Goal: Transaction & Acquisition: Purchase product/service

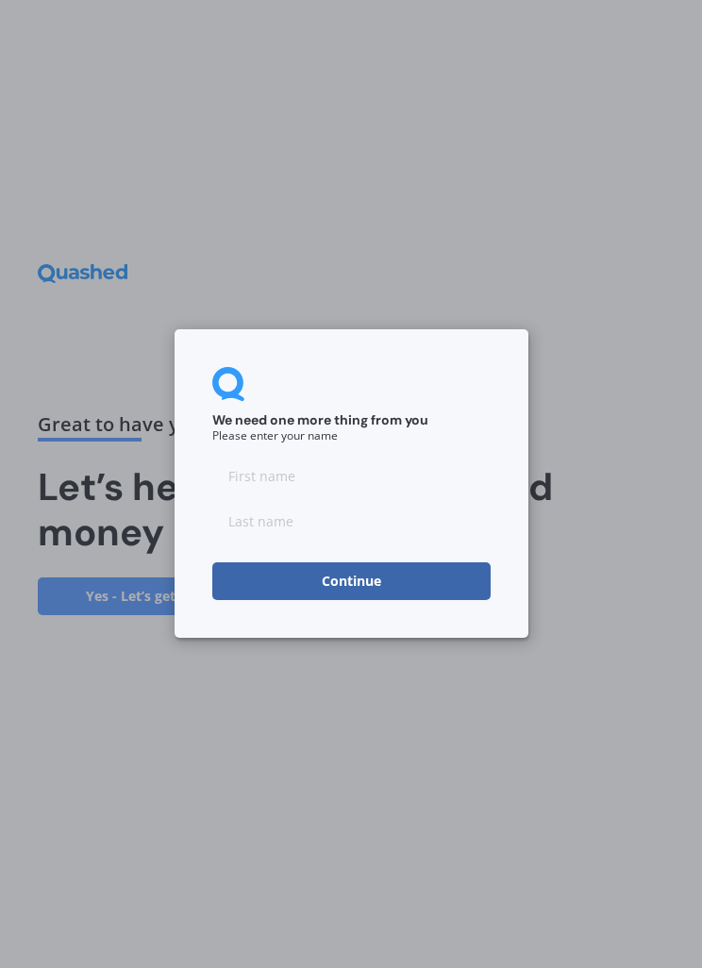
click at [276, 487] on input at bounding box center [351, 476] width 278 height 38
type input "[PERSON_NAME]"
click at [274, 518] on input at bounding box center [351, 522] width 278 height 38
type input "Ellicock"
click at [425, 579] on button "Continue" at bounding box center [351, 582] width 278 height 38
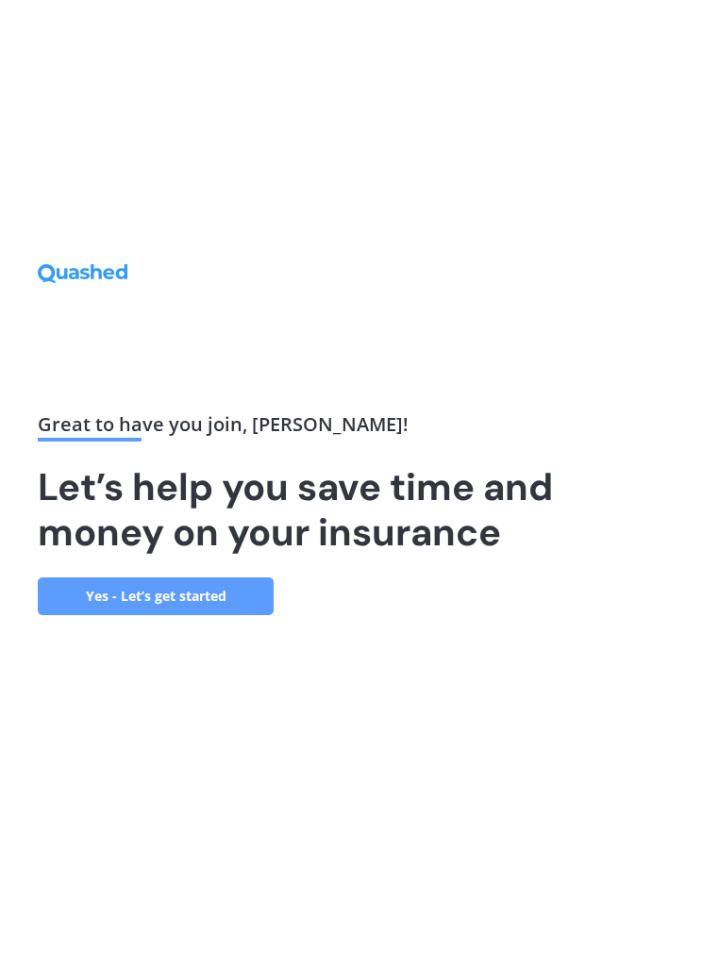
click at [232, 615] on link "Yes - Let’s get started" at bounding box center [156, 596] width 236 height 38
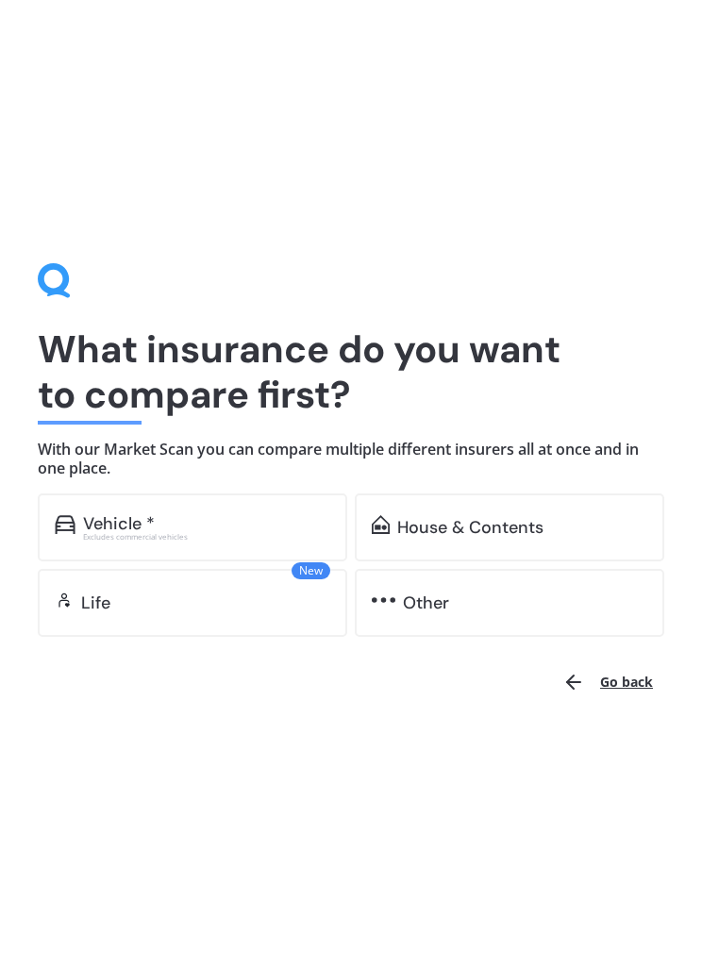
click at [258, 540] on div "Vehicle * Excludes commercial vehicles" at bounding box center [192, 527] width 309 height 68
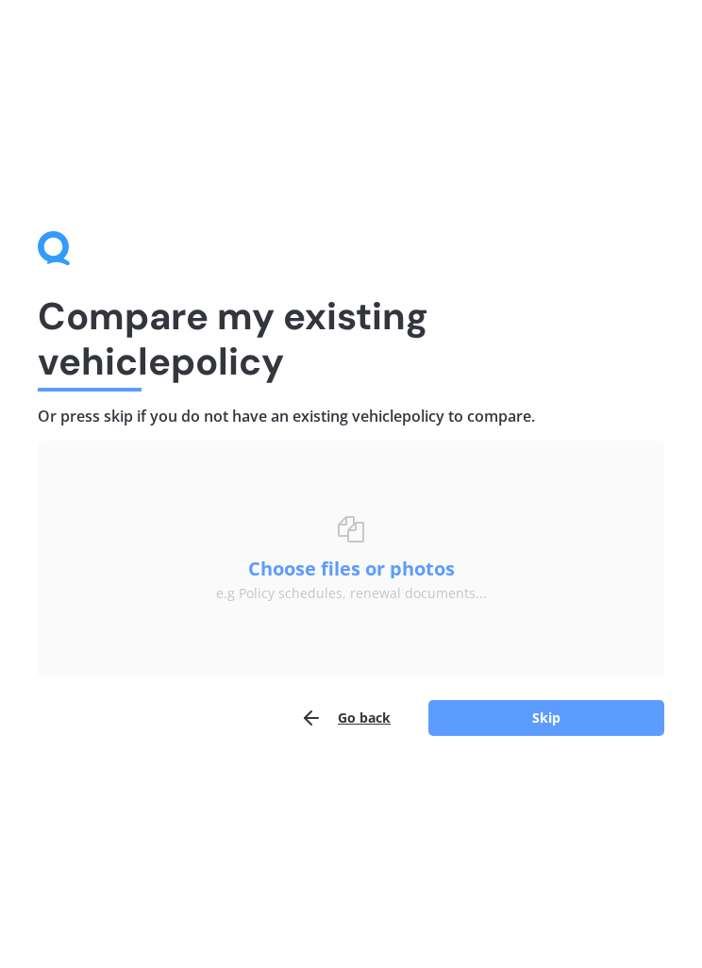
click at [369, 717] on button "Go back" at bounding box center [345, 718] width 91 height 38
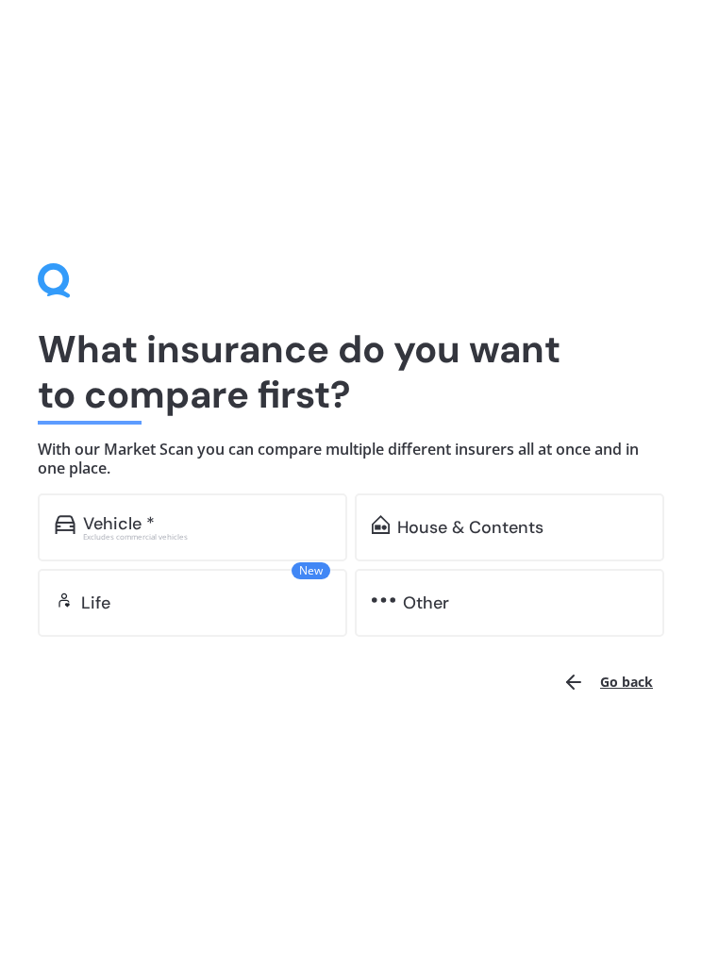
click at [101, 522] on div "Vehicle *" at bounding box center [119, 523] width 72 height 19
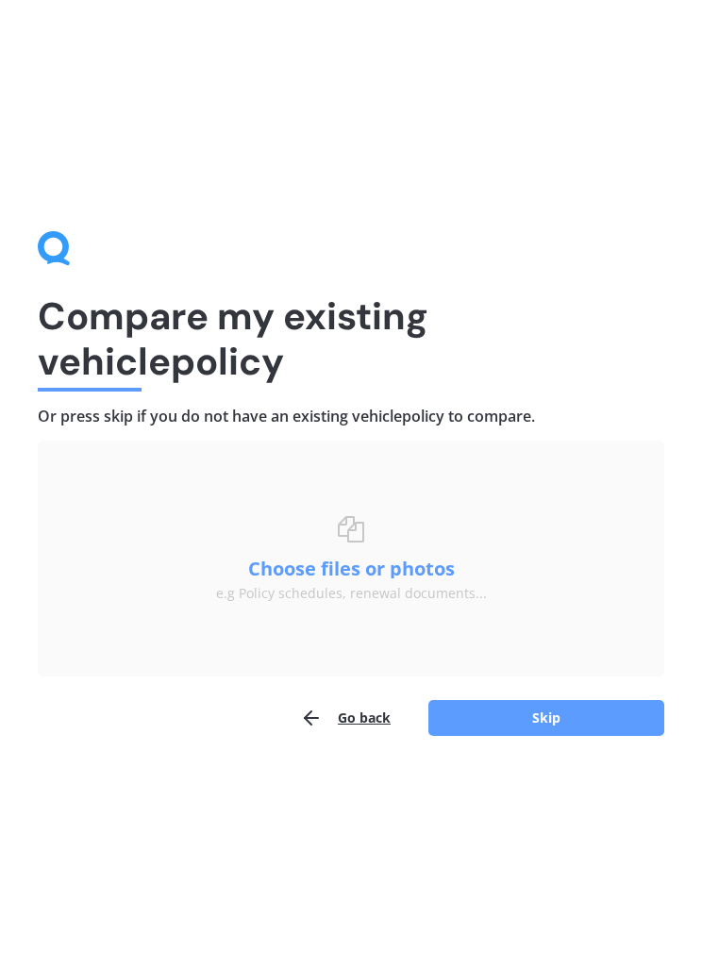
click at [522, 720] on button "Skip" at bounding box center [546, 718] width 236 height 36
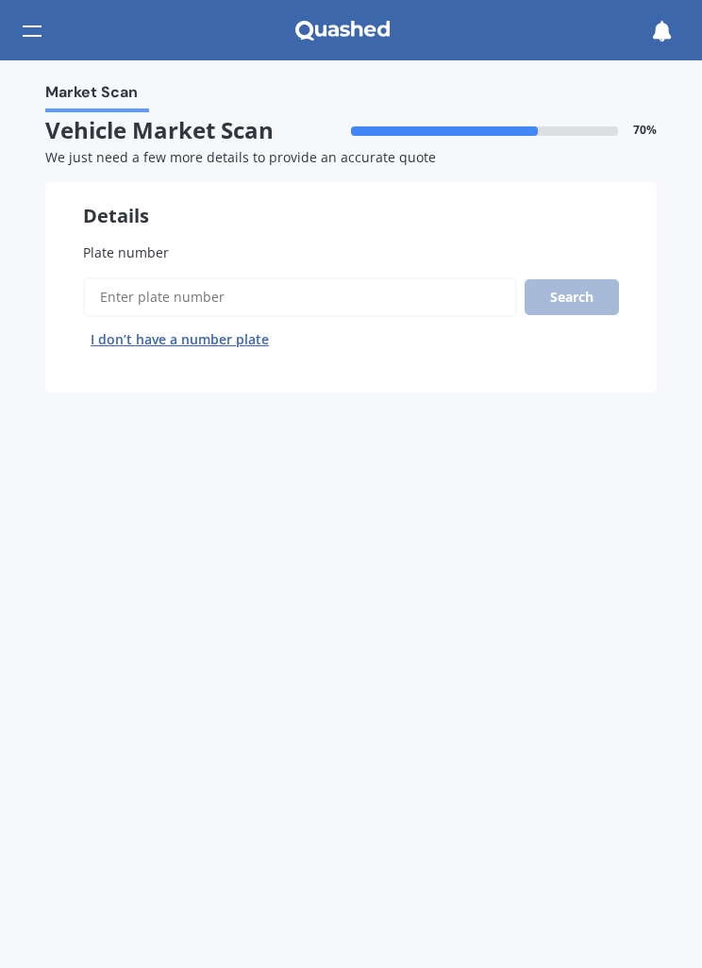
click at [393, 307] on input "Plate number" at bounding box center [300, 297] width 434 height 40
type input "JTT25"
click at [577, 305] on button "Search" at bounding box center [571, 297] width 94 height 36
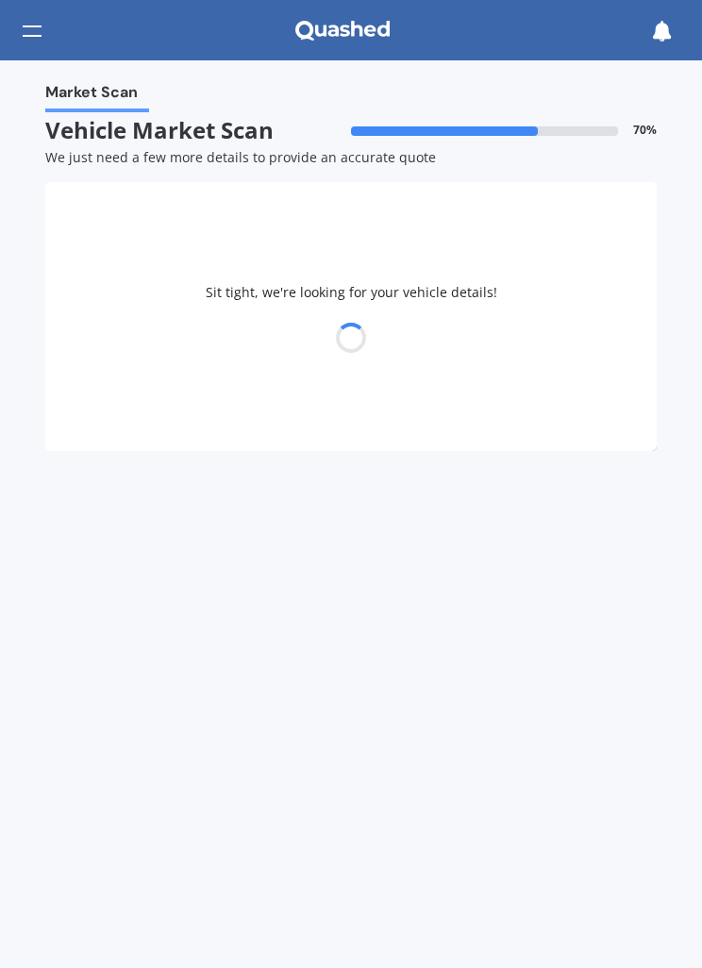
select select "SUZUKI"
select select "SWIFT"
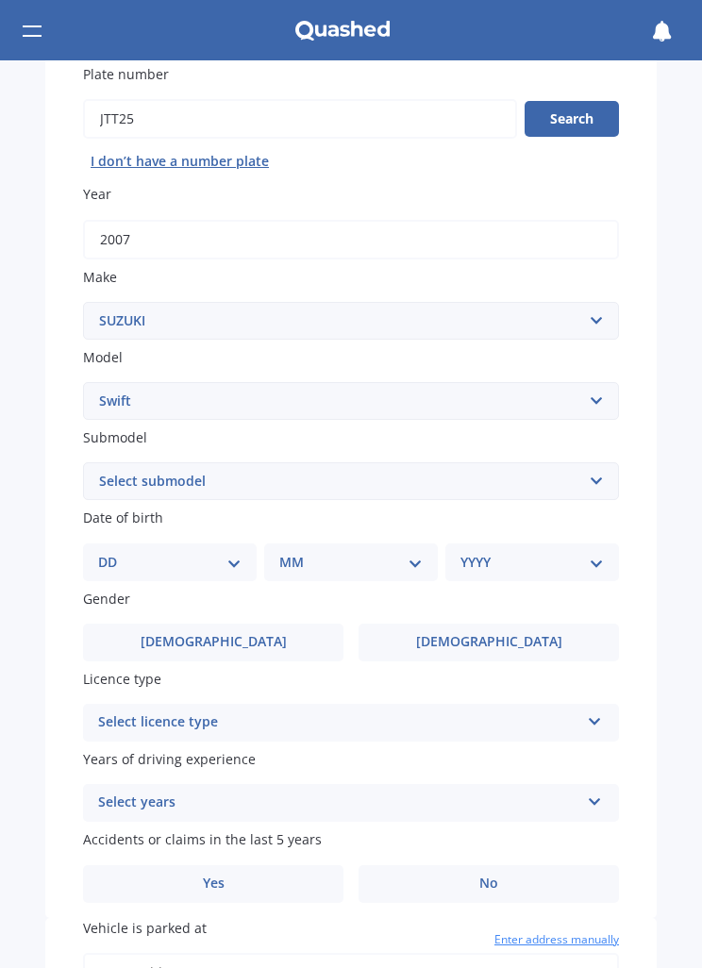
scroll to position [187, 0]
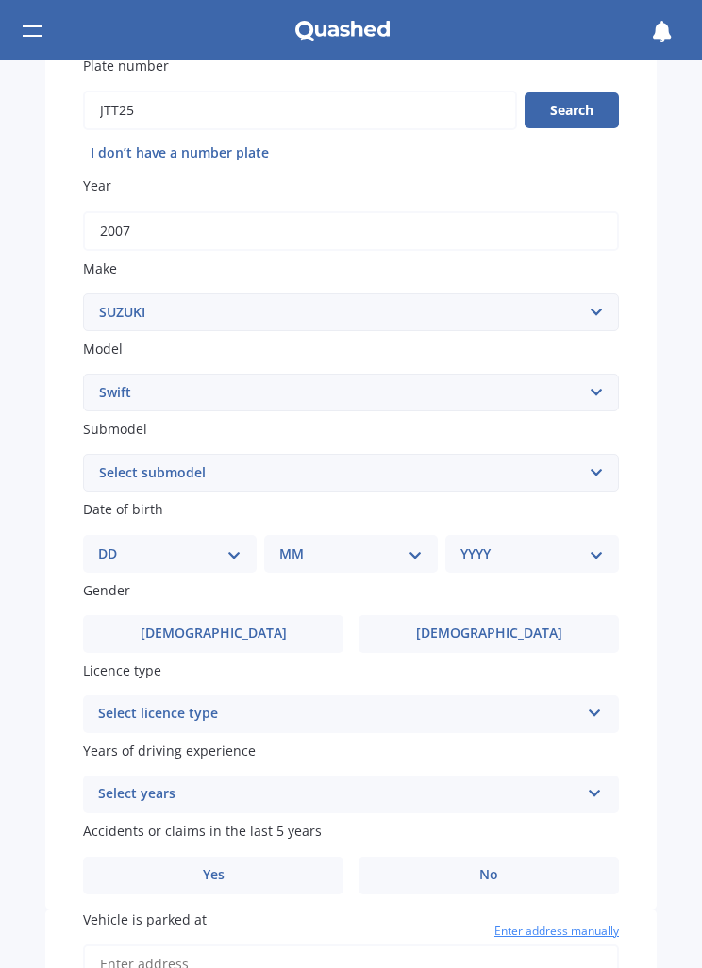
click at [221, 551] on select "DD 01 02 03 04 05 06 07 08 09 10 11 12 13 14 15 16 17 18 19 20 21 22 23 24 25 2…" at bounding box center [169, 553] width 143 height 21
select select "07"
click at [373, 550] on select "MM 01 02 03 04 05 06 07 08 09 10 11 12" at bounding box center [355, 553] width 136 height 21
select select "02"
click at [550, 548] on select "YYYY 2025 2024 2023 2022 2021 2020 2019 2018 2017 2016 2015 2014 2013 2012 2011…" at bounding box center [528, 553] width 136 height 21
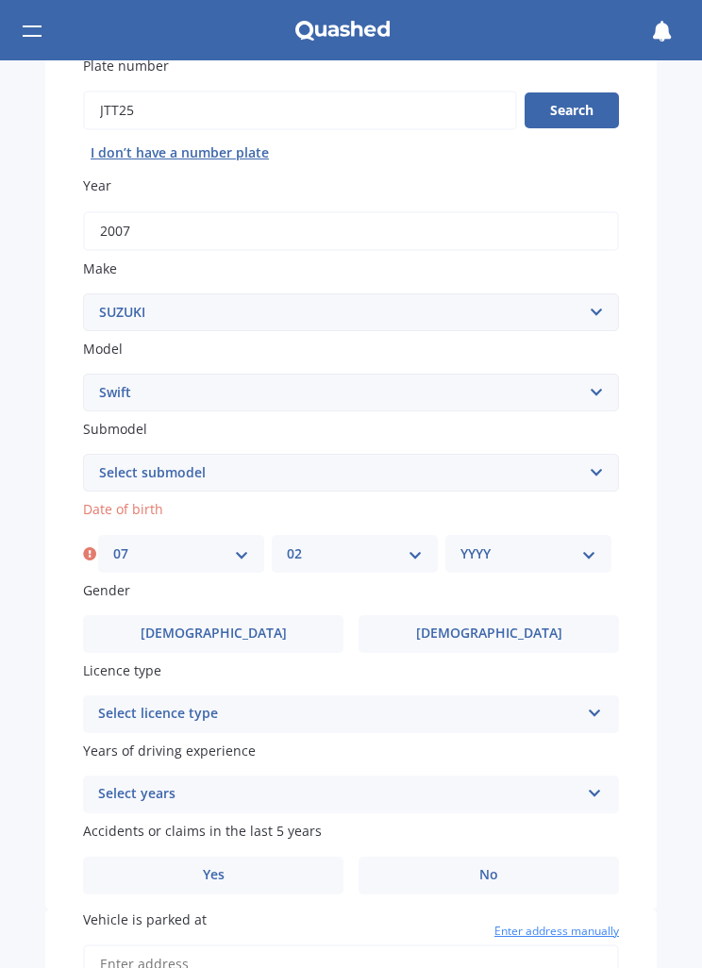
select select "1986"
click at [483, 625] on span "[DEMOGRAPHIC_DATA]" at bounding box center [489, 633] width 146 height 16
click at [0, 0] on input "[DEMOGRAPHIC_DATA]" at bounding box center [0, 0] width 0 height 0
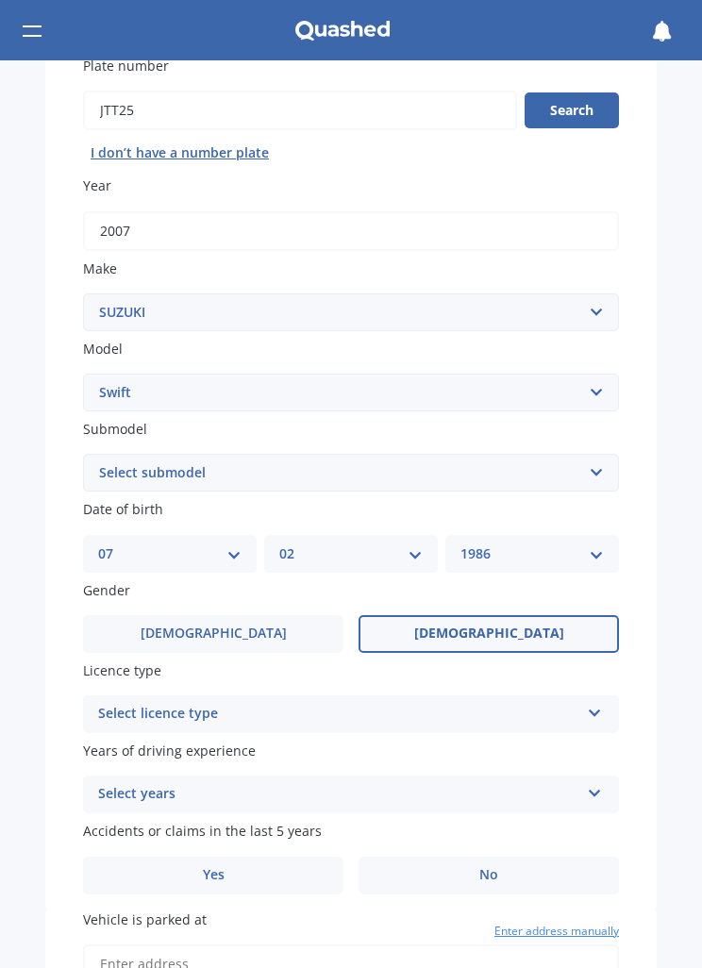
click at [456, 708] on div "Select licence type" at bounding box center [338, 714] width 481 height 23
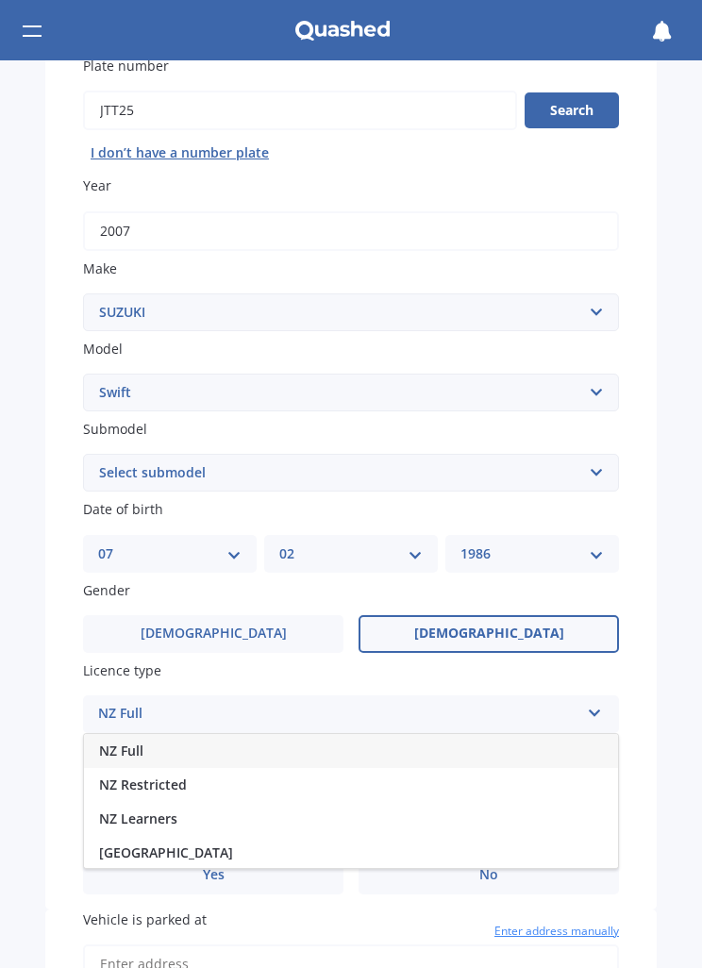
click at [259, 738] on div "NZ Full" at bounding box center [351, 751] width 534 height 34
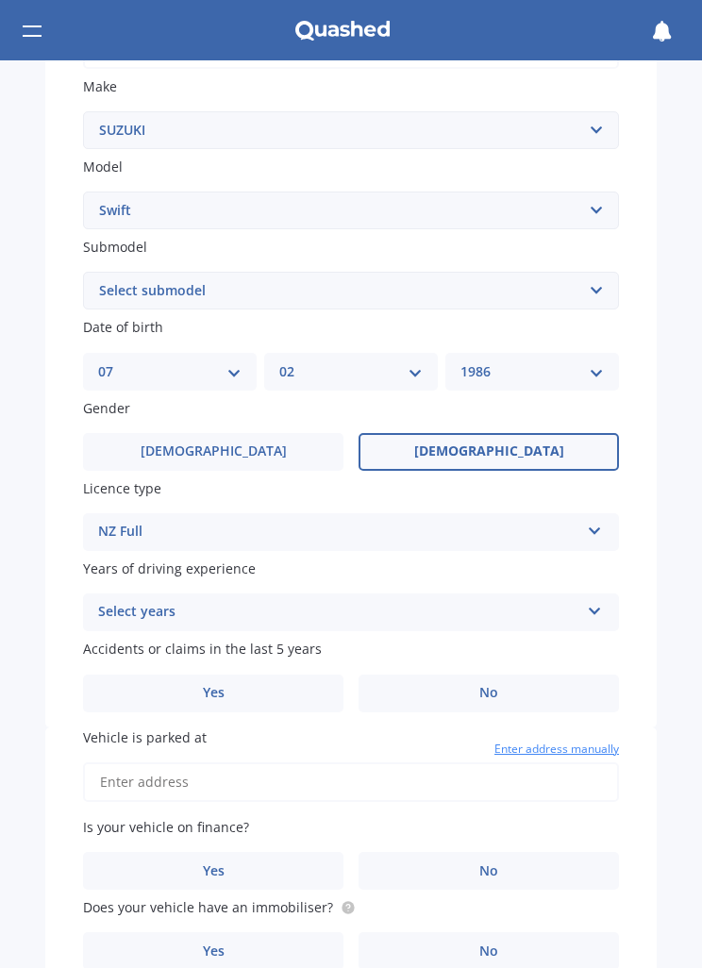
scroll to position [423, 0]
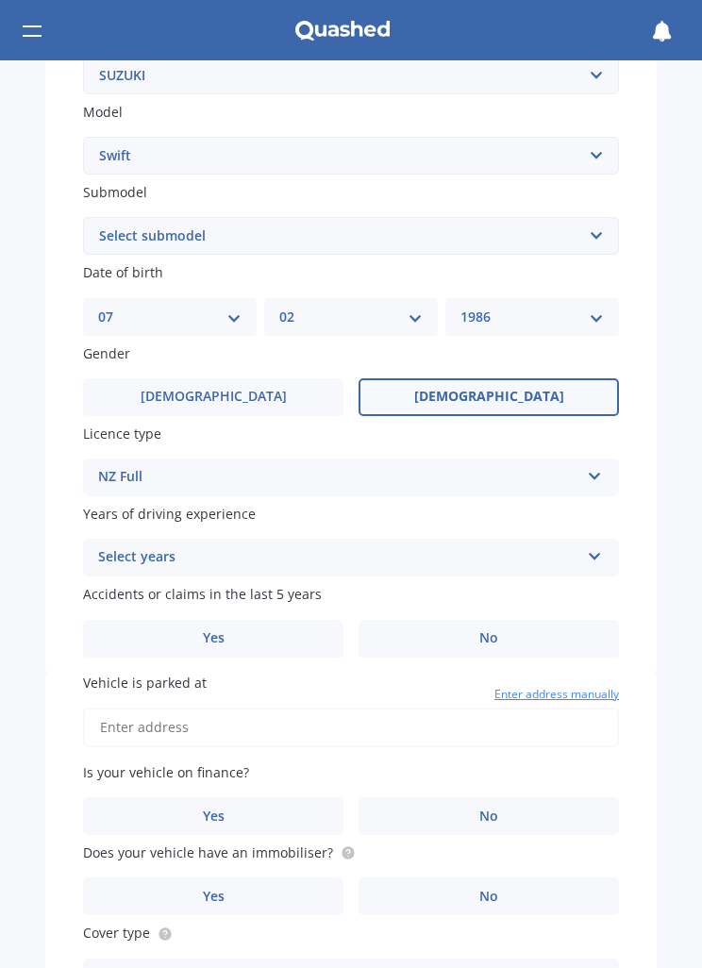
click at [490, 558] on div "Select years 5 or more years 4 years 3 years 2 years 1 year" at bounding box center [351, 558] width 536 height 38
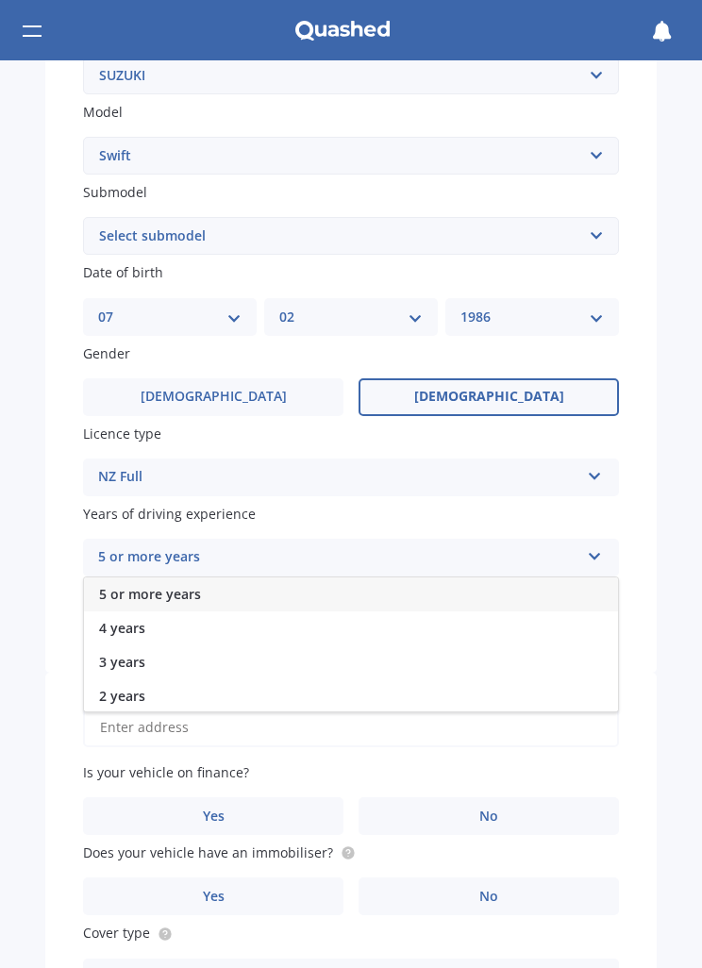
click at [473, 588] on div "5 or more years" at bounding box center [351, 594] width 534 height 34
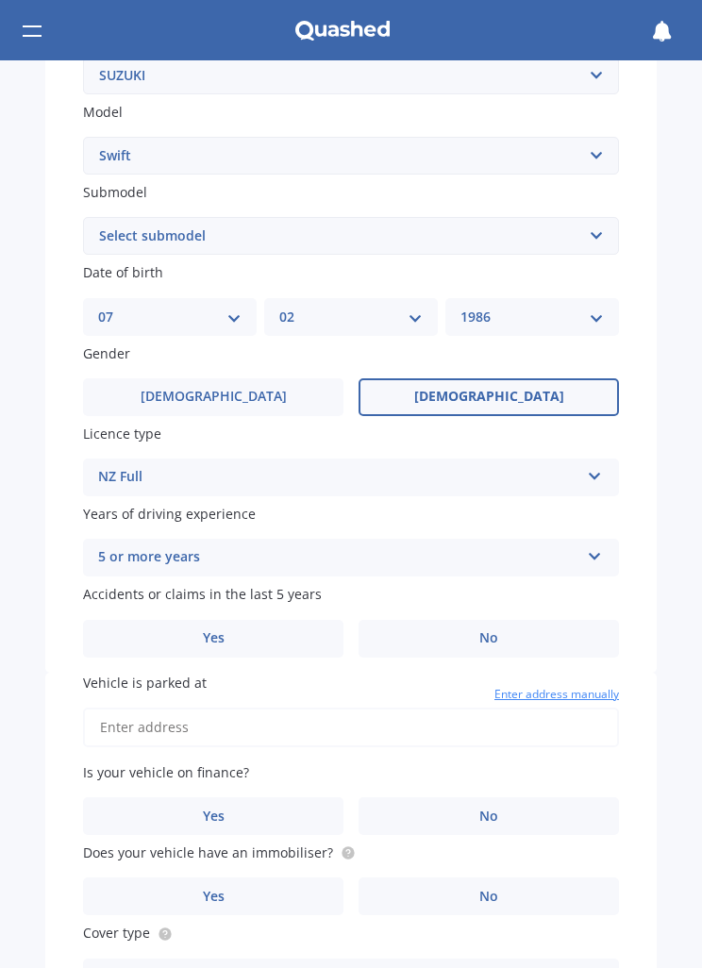
click at [477, 621] on label "No" at bounding box center [488, 639] width 260 height 38
click at [0, 0] on input "No" at bounding box center [0, 0] width 0 height 0
click at [442, 722] on input "Vehicle is parked at" at bounding box center [351, 727] width 536 height 40
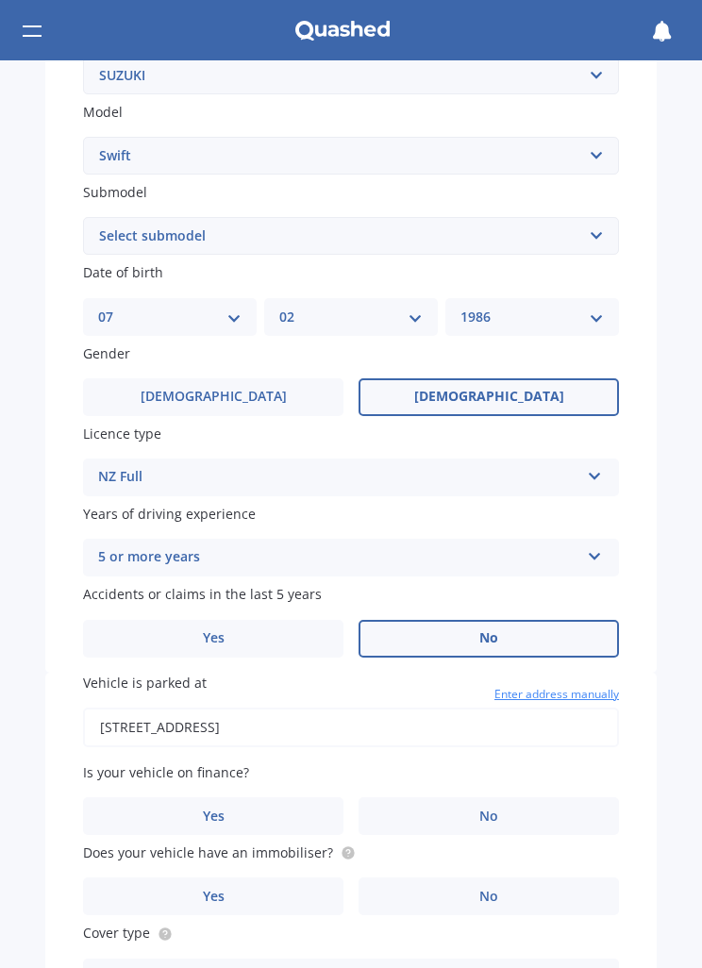
type input "[STREET_ADDRESS]"
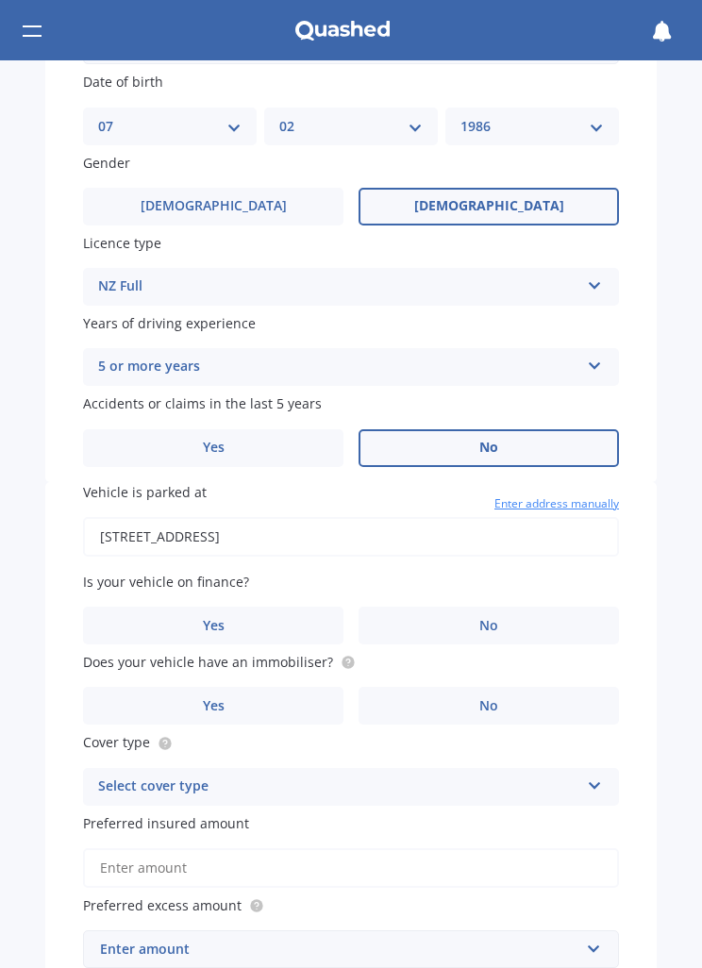
scroll to position [643, 0]
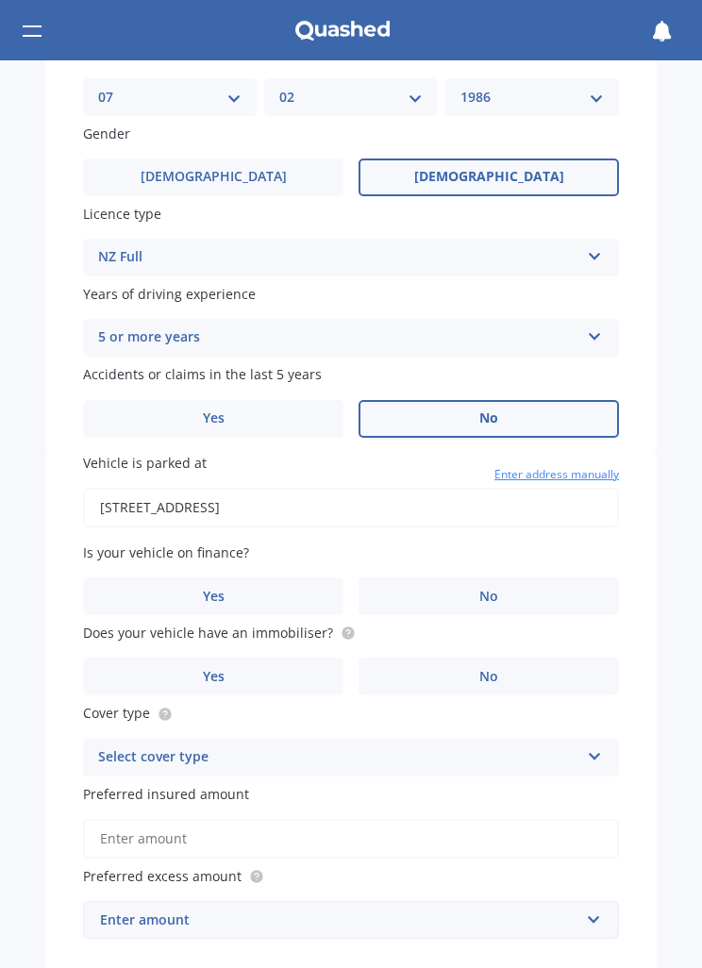
click at [491, 589] on span "No" at bounding box center [488, 597] width 19 height 16
click at [0, 0] on input "No" at bounding box center [0, 0] width 0 height 0
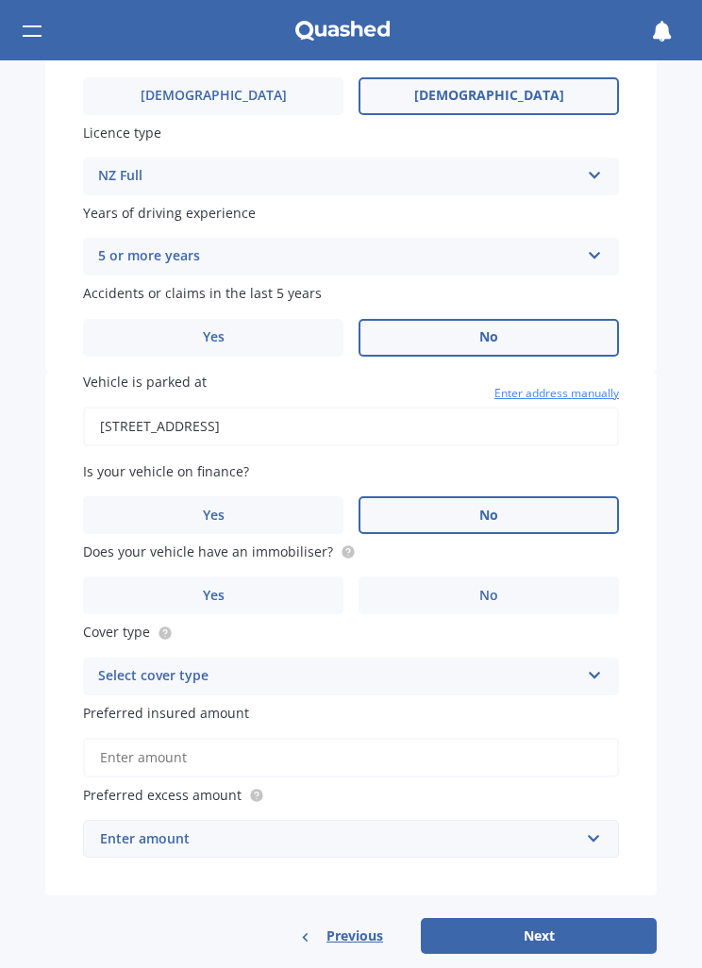
scroll to position [723, 0]
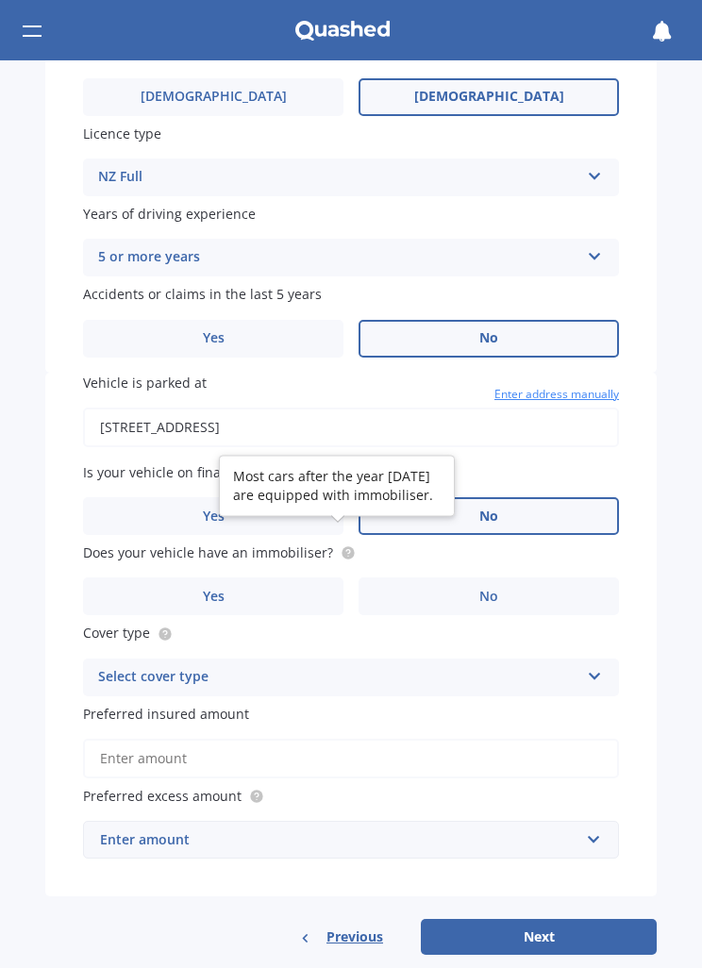
click at [343, 547] on circle at bounding box center [347, 553] width 12 height 12
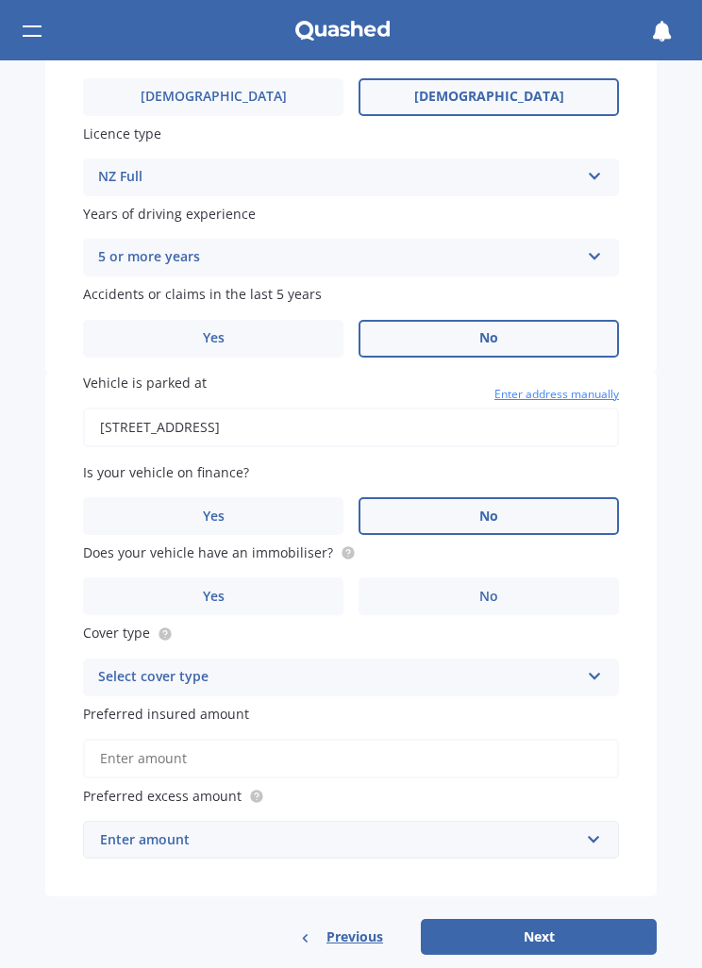
click at [319, 577] on label "Yes" at bounding box center [213, 596] width 260 height 38
click at [0, 0] on input "Yes" at bounding box center [0, 0] width 0 height 0
click at [397, 666] on div "Select cover type" at bounding box center [338, 677] width 481 height 23
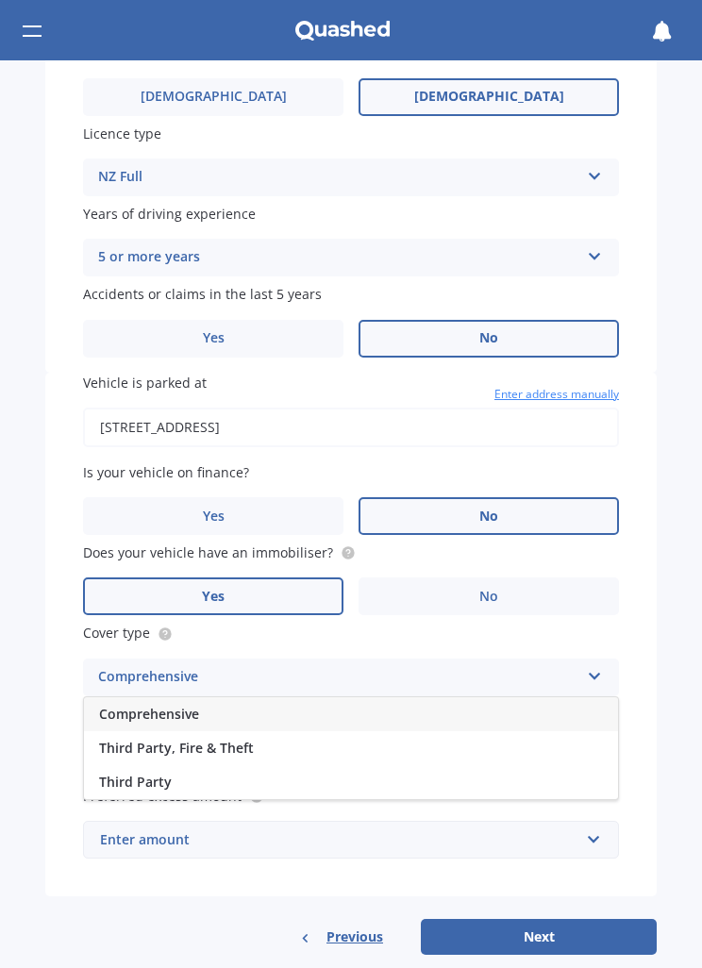
click at [270, 731] on div "Third Party, Fire & Theft" at bounding box center [351, 748] width 534 height 34
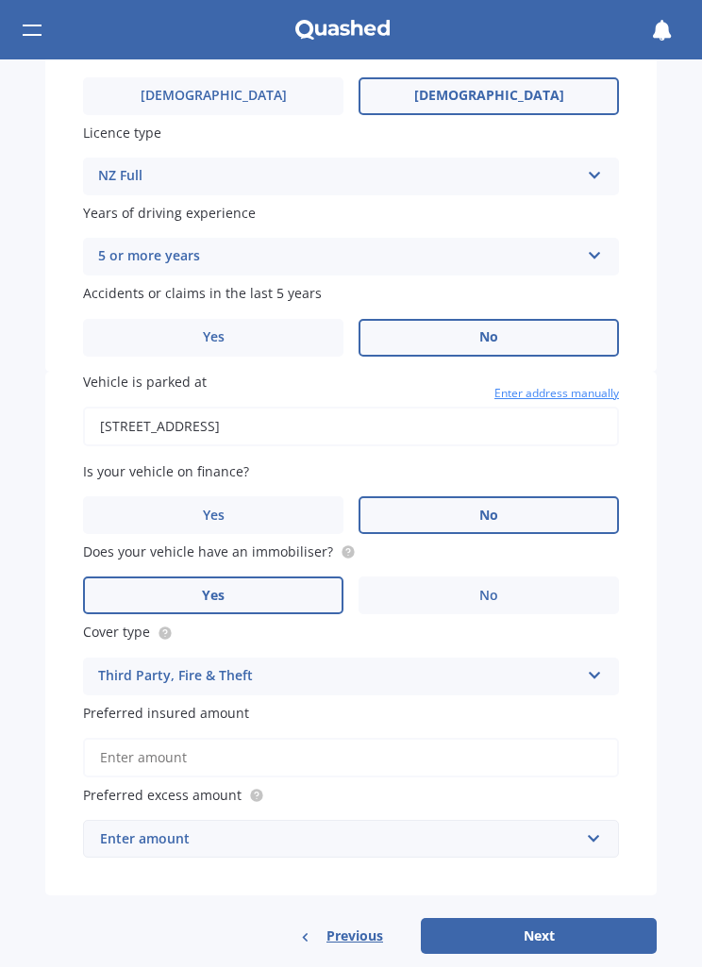
click at [360, 738] on input "Preferred insured amount" at bounding box center [351, 758] width 536 height 40
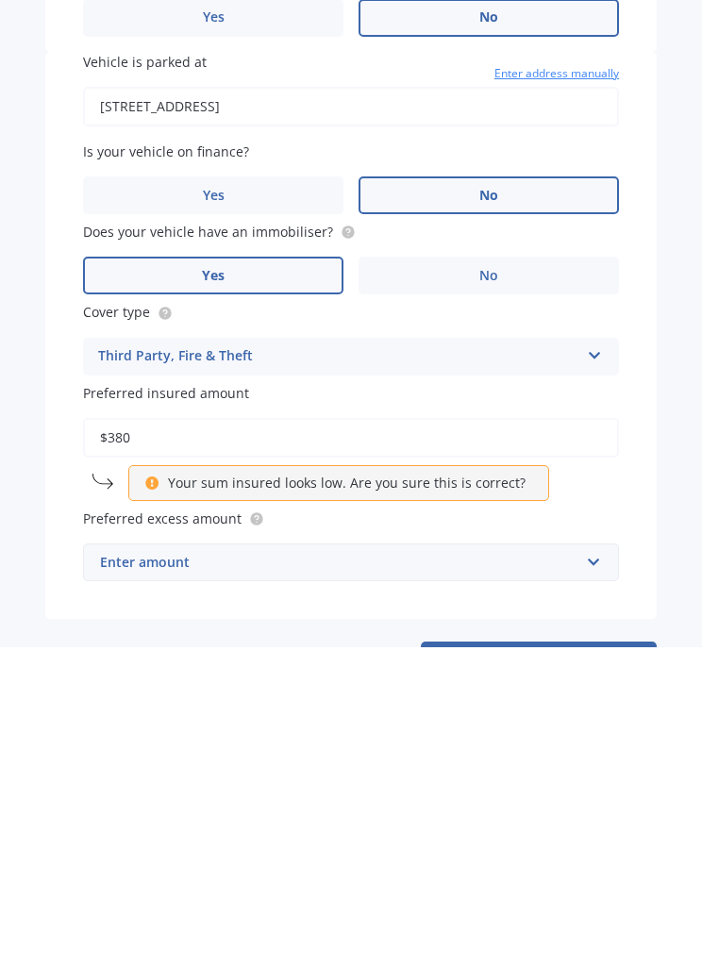
type input "$3,800"
click at [450, 865] on input "text" at bounding box center [344, 883] width 519 height 36
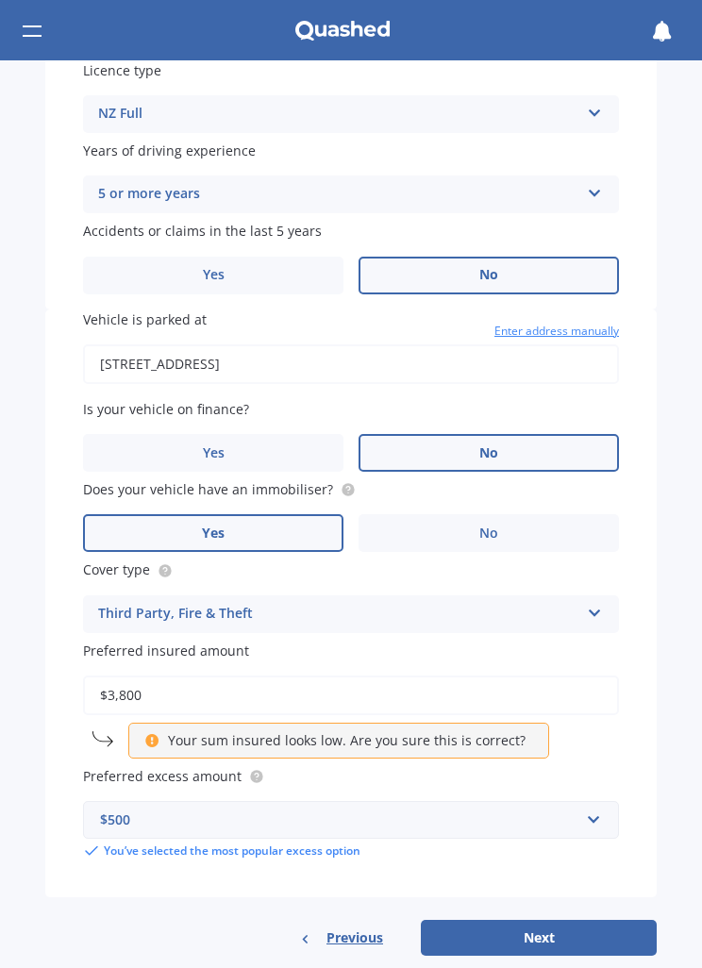
scroll to position [787, 0]
click at [530, 920] on button "Next" at bounding box center [539, 938] width 236 height 36
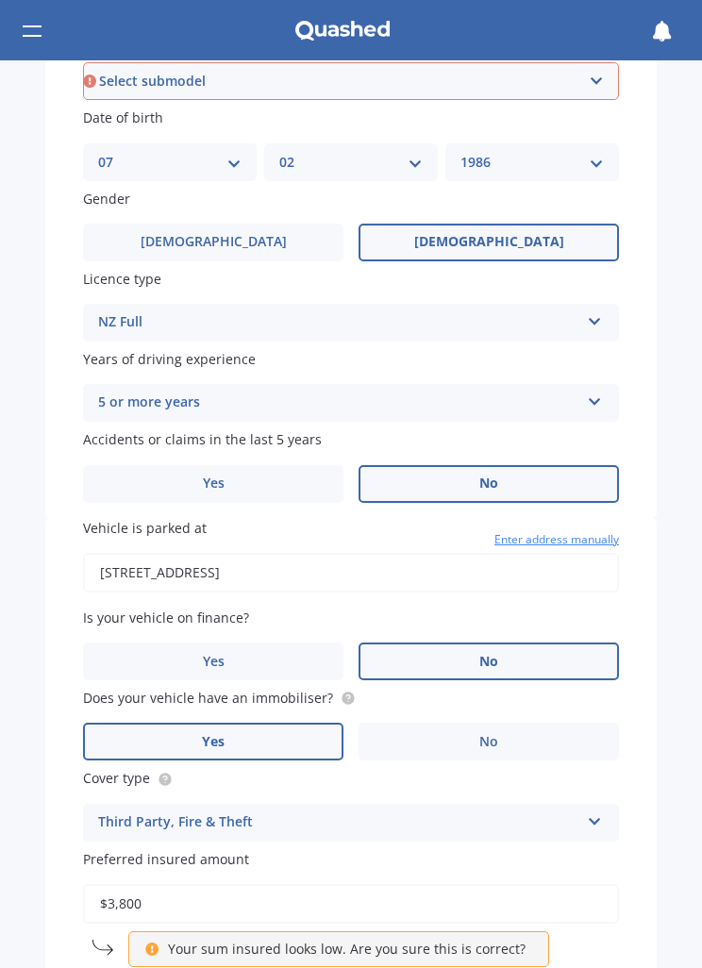
scroll to position [538, 0]
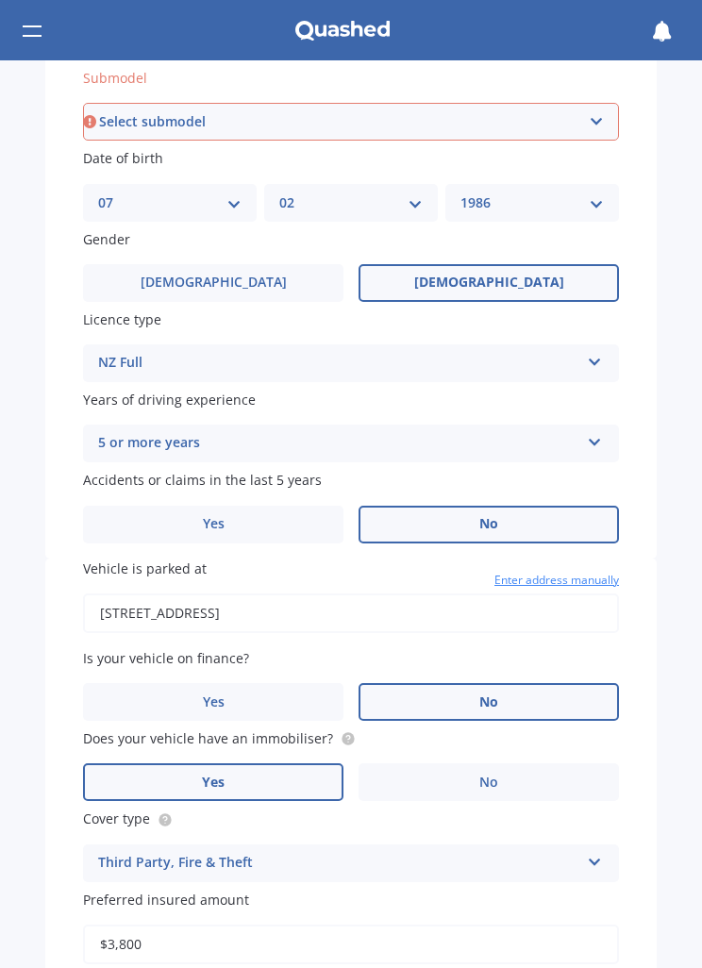
click at [588, 124] on select "Select submodel (All other) Cino Diesel Turbo GA GL GLX GO GP GS GTI LTD RS Hyb…" at bounding box center [351, 122] width 536 height 38
click at [595, 131] on select "Select submodel (All other) Cino Diesel Turbo GA GL GLX GO GP GS GTI LTD RS Hyb…" at bounding box center [351, 122] width 536 height 38
click at [606, 124] on select "Select submodel (All other) Cino Diesel Turbo GA GL GLX GO GP GS GTI LTD RS Hyb…" at bounding box center [351, 122] width 536 height 38
select select "(ALL OTHER)"
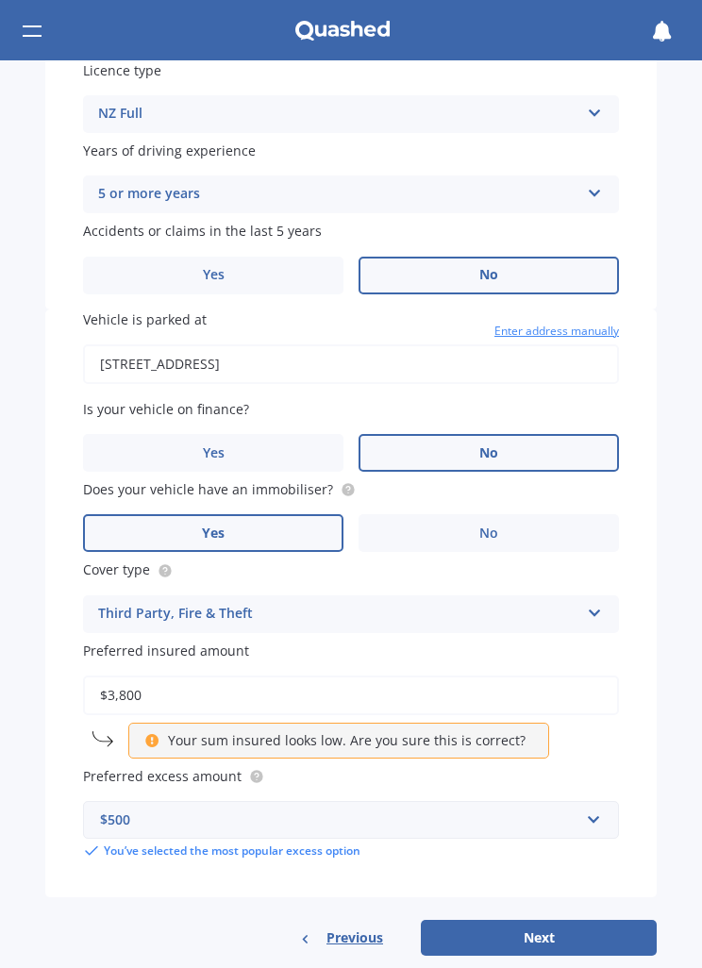
click at [532, 920] on button "Next" at bounding box center [539, 938] width 236 height 36
select select "07"
select select "02"
select select "1986"
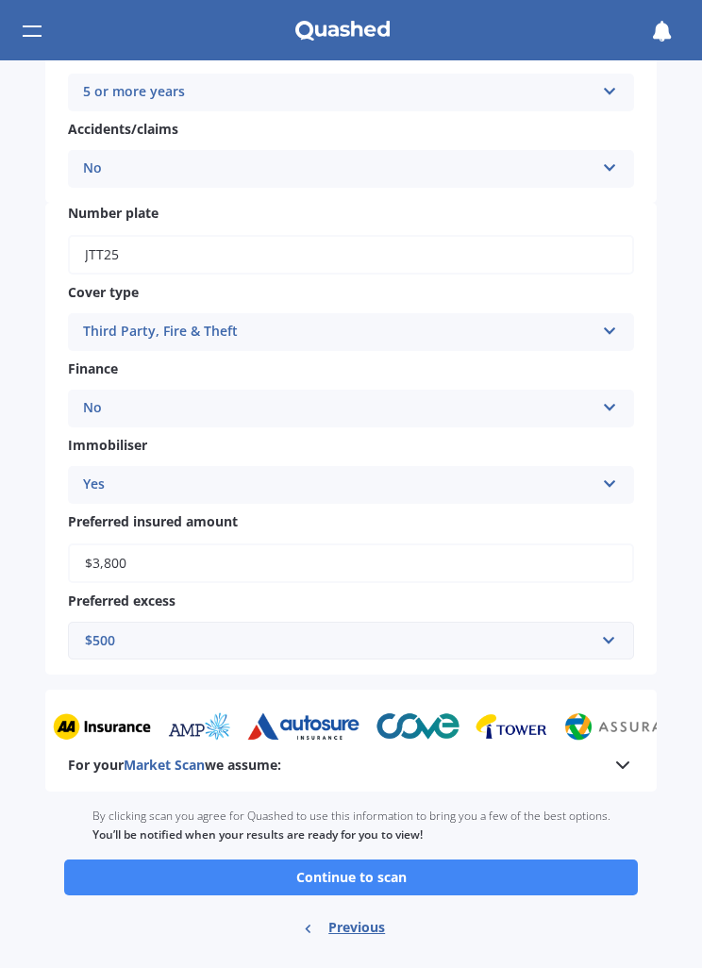
scroll to position [489, 0]
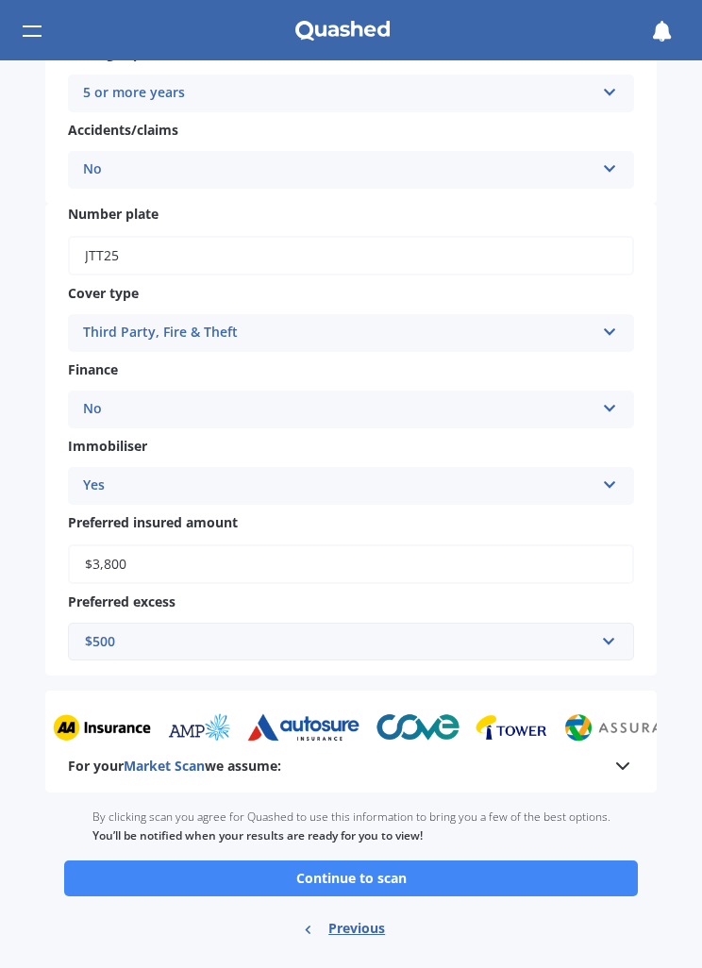
click at [411, 867] on button "Continue to scan" at bounding box center [350, 878] width 573 height 36
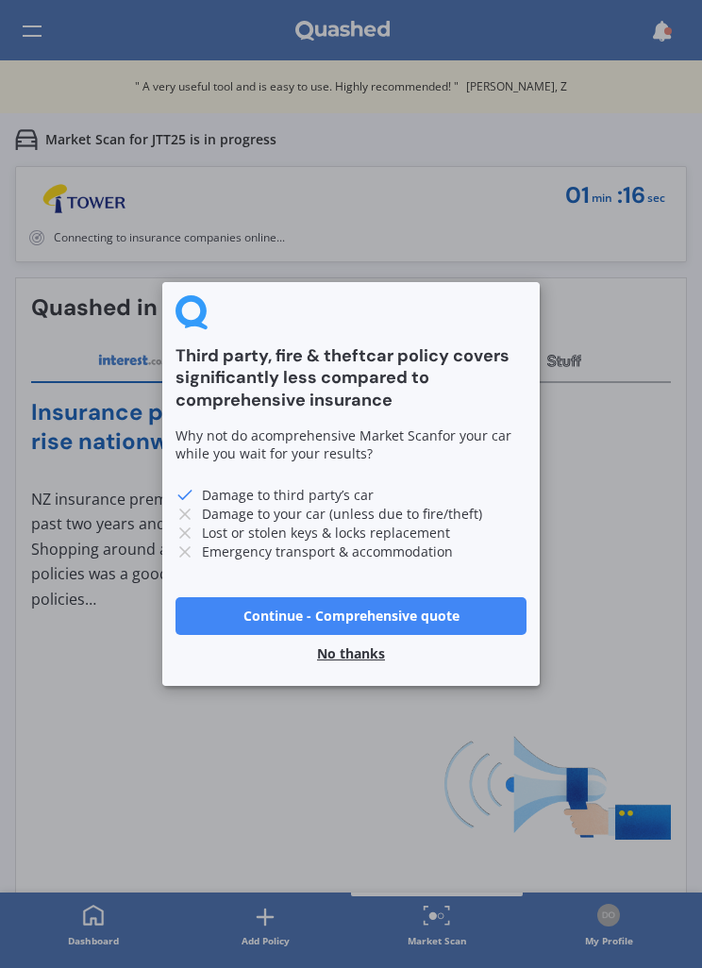
click at [361, 660] on button "No thanks" at bounding box center [351, 654] width 91 height 38
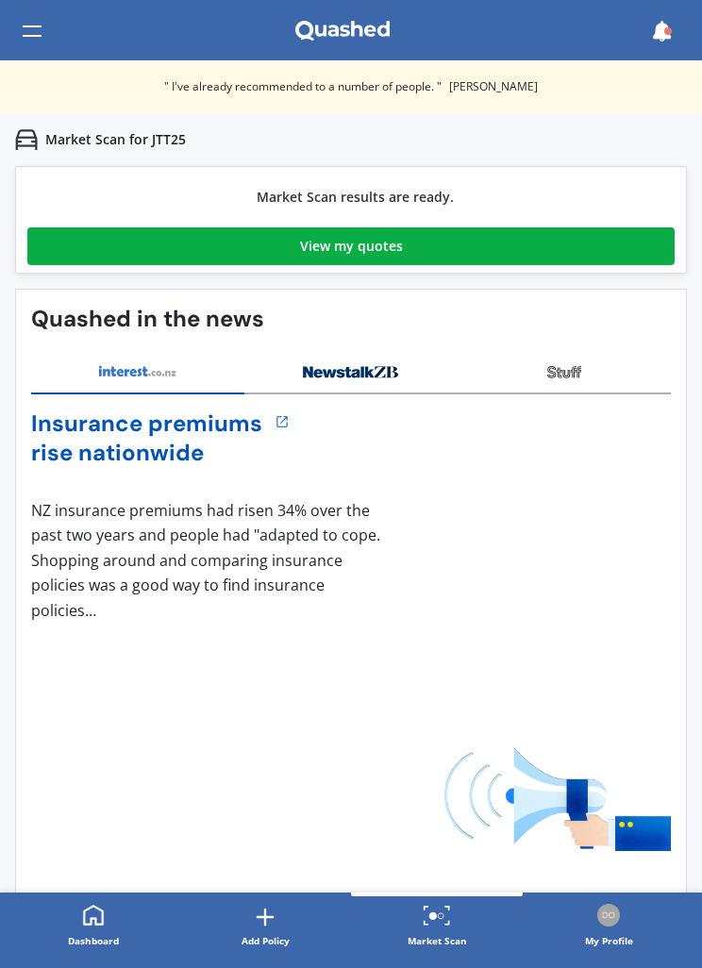
click at [511, 253] on link "View my quotes" at bounding box center [350, 246] width 647 height 38
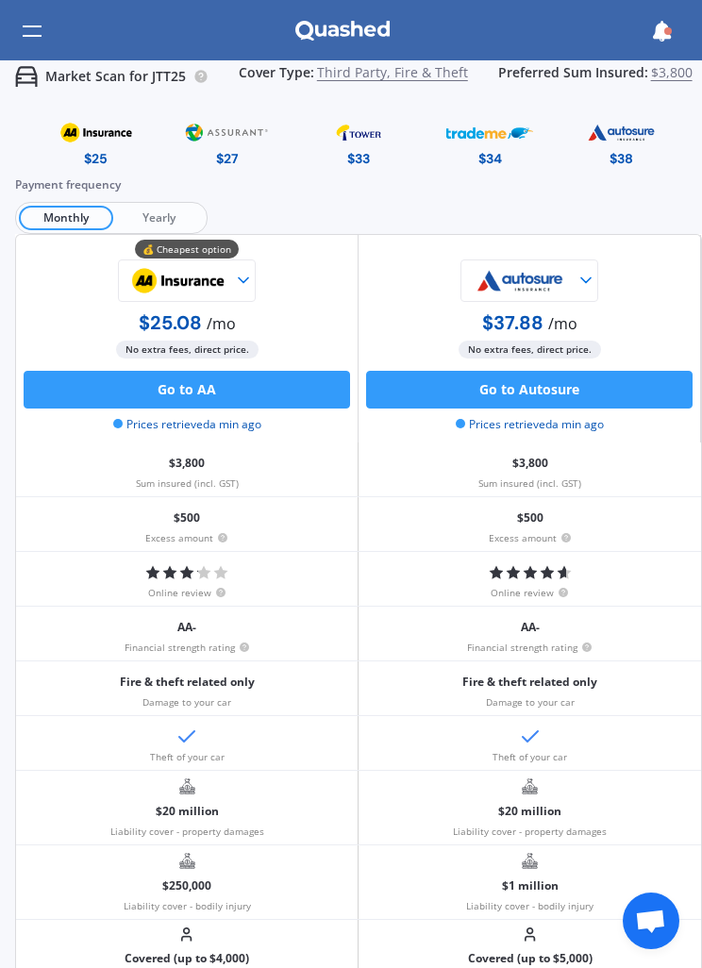
click at [169, 219] on span "Yearly" at bounding box center [158, 218] width 91 height 25
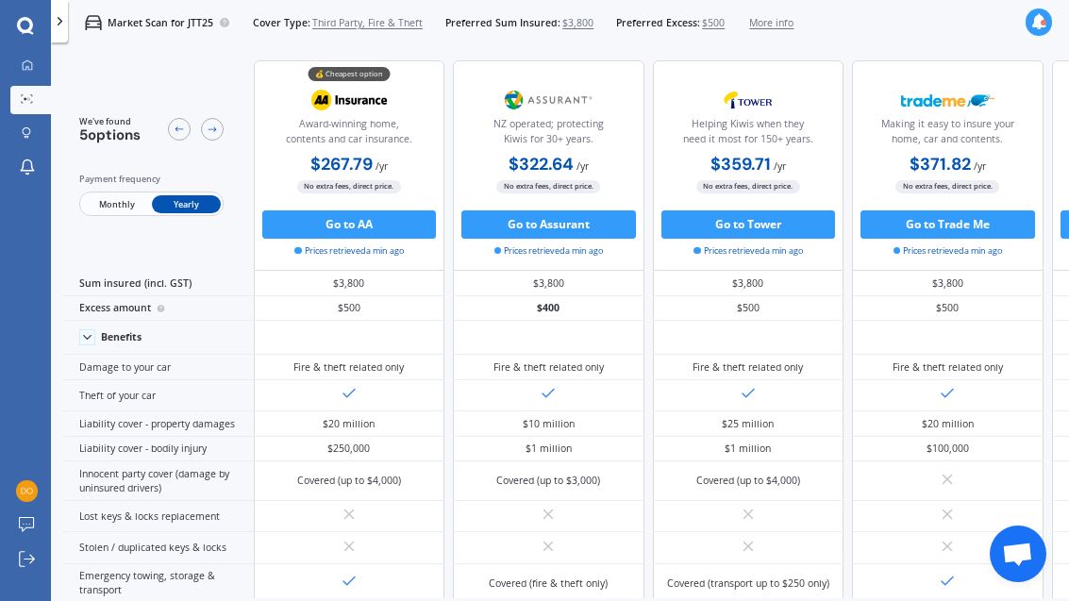
click at [181, 124] on icon at bounding box center [179, 129] width 11 height 11
click at [182, 124] on icon at bounding box center [179, 129] width 11 height 11
click at [217, 118] on div at bounding box center [212, 129] width 23 height 23
click at [40, 66] on link "My Dashboard" at bounding box center [30, 66] width 41 height 28
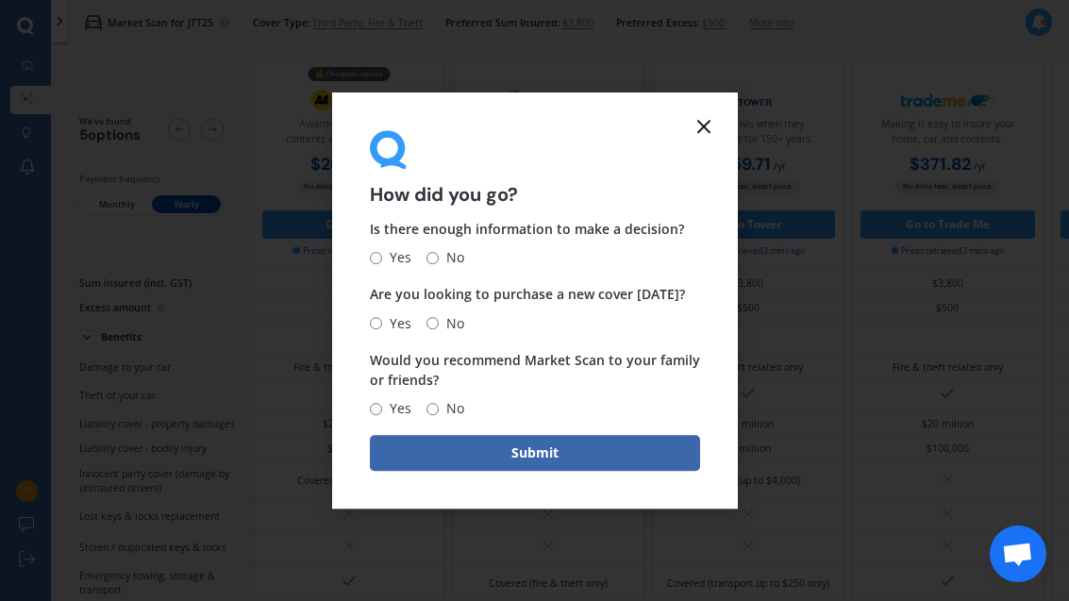
click at [701, 137] on icon at bounding box center [703, 126] width 23 height 23
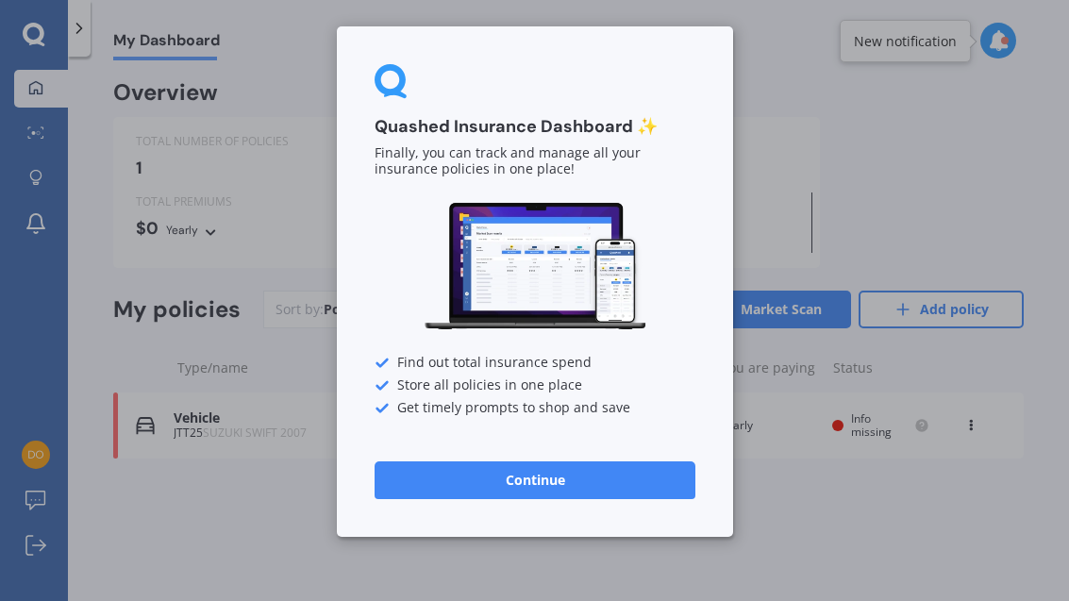
click at [572, 489] on button "Continue" at bounding box center [534, 480] width 321 height 38
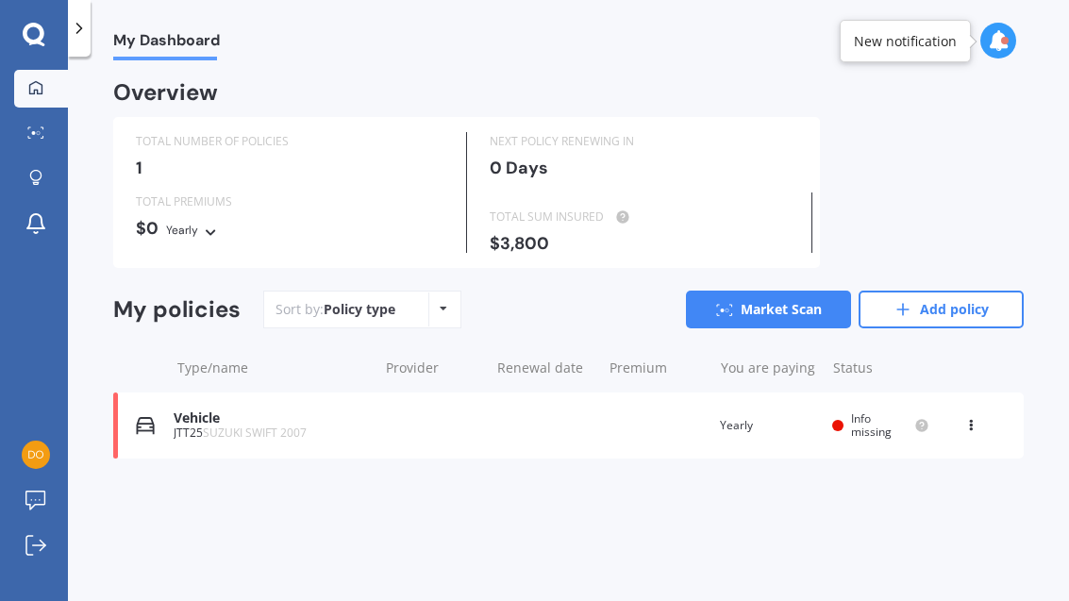
click at [701, 423] on circle at bounding box center [921, 425] width 12 height 12
click at [701, 430] on span "Info missing" at bounding box center [871, 424] width 41 height 29
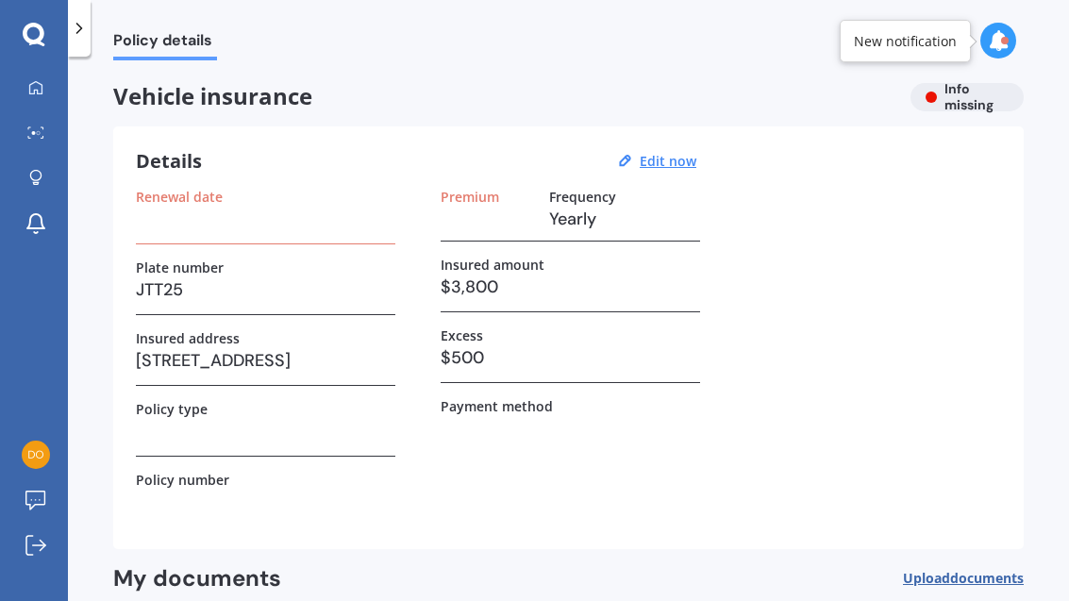
click at [90, 37] on div at bounding box center [79, 28] width 23 height 57
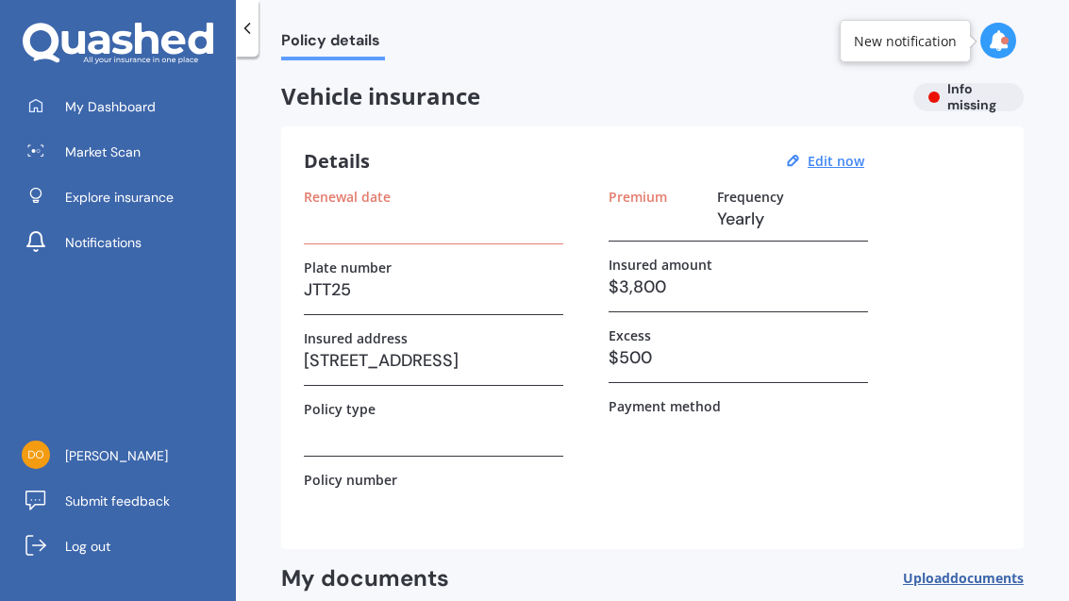
click at [160, 202] on span "Explore insurance" at bounding box center [119, 197] width 108 height 19
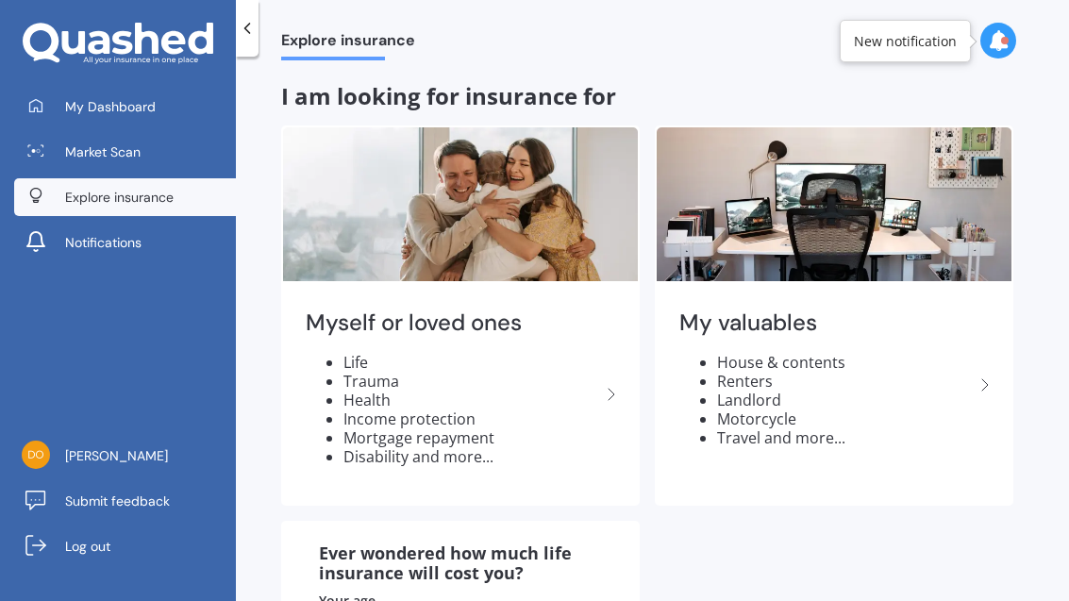
click at [701, 428] on li "Travel and more..." at bounding box center [845, 437] width 257 height 19
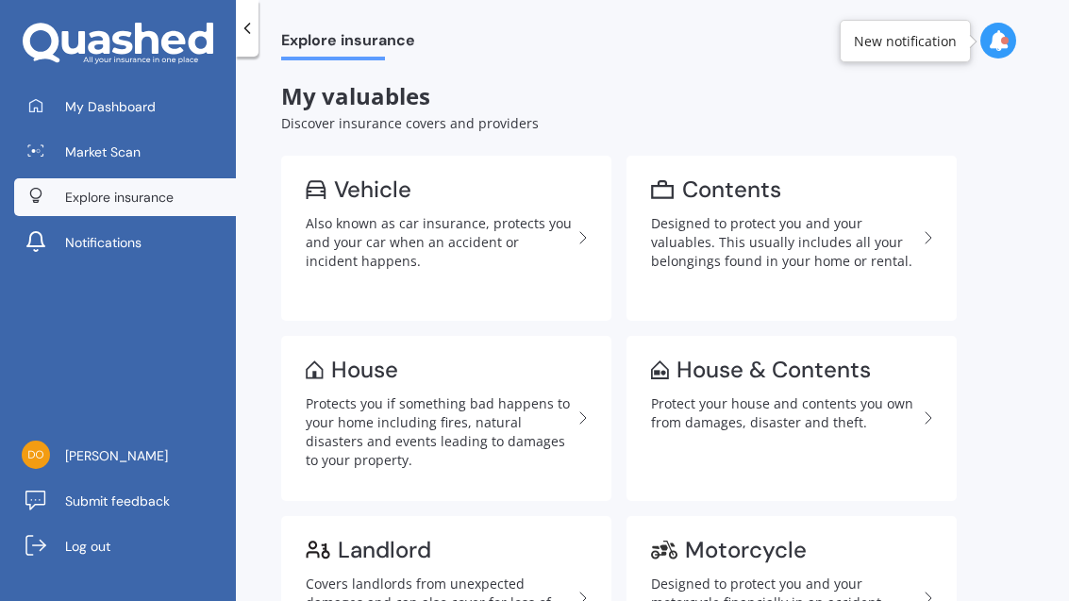
click at [701, 437] on link "House & Contents Protect your house and contents you own from damages, disaster…" at bounding box center [791, 418] width 330 height 165
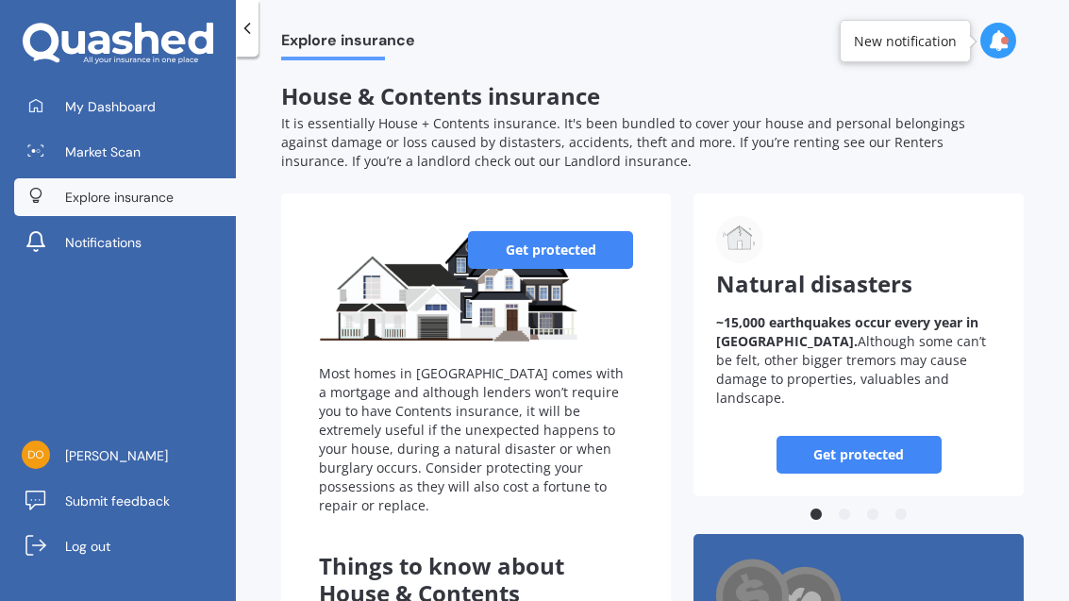
click at [567, 250] on link "Get protected" at bounding box center [550, 250] width 165 height 38
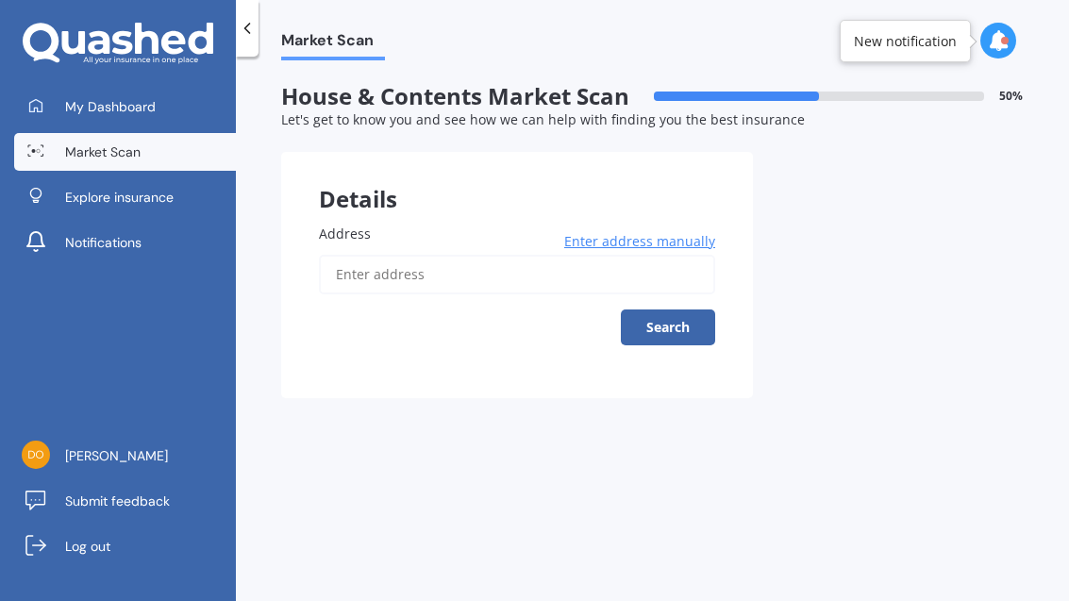
click at [534, 276] on input "Address" at bounding box center [517, 275] width 396 height 40
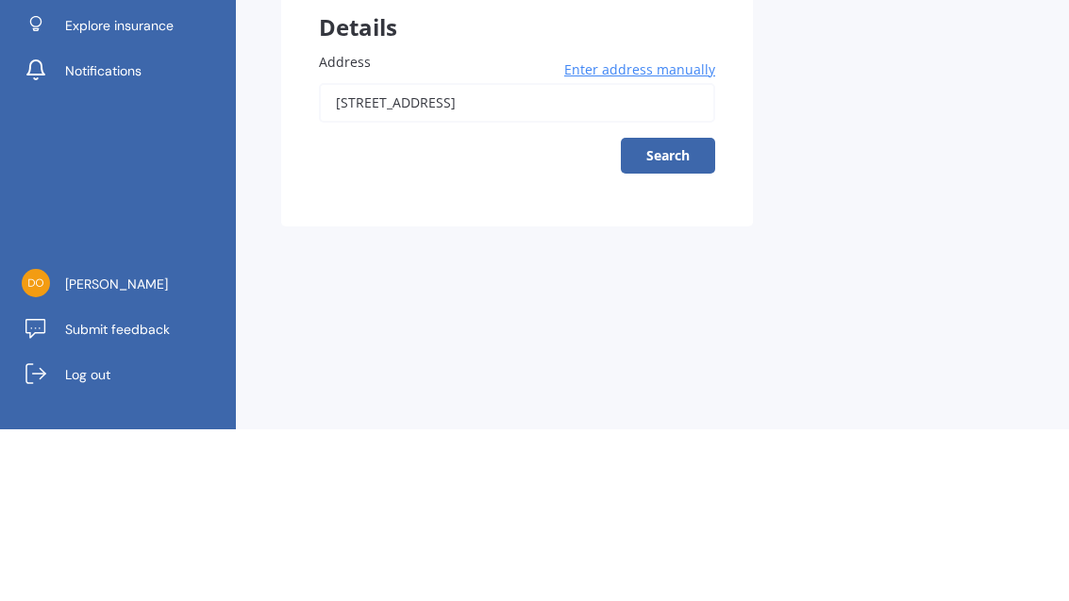
scroll to position [60, 0]
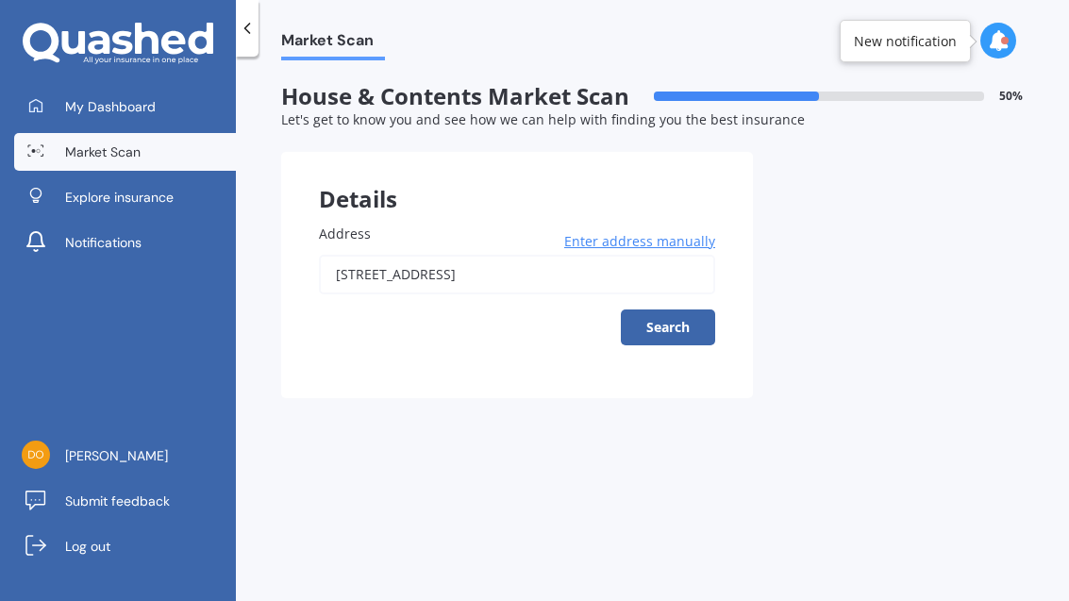
type input "[STREET_ADDRESS]"
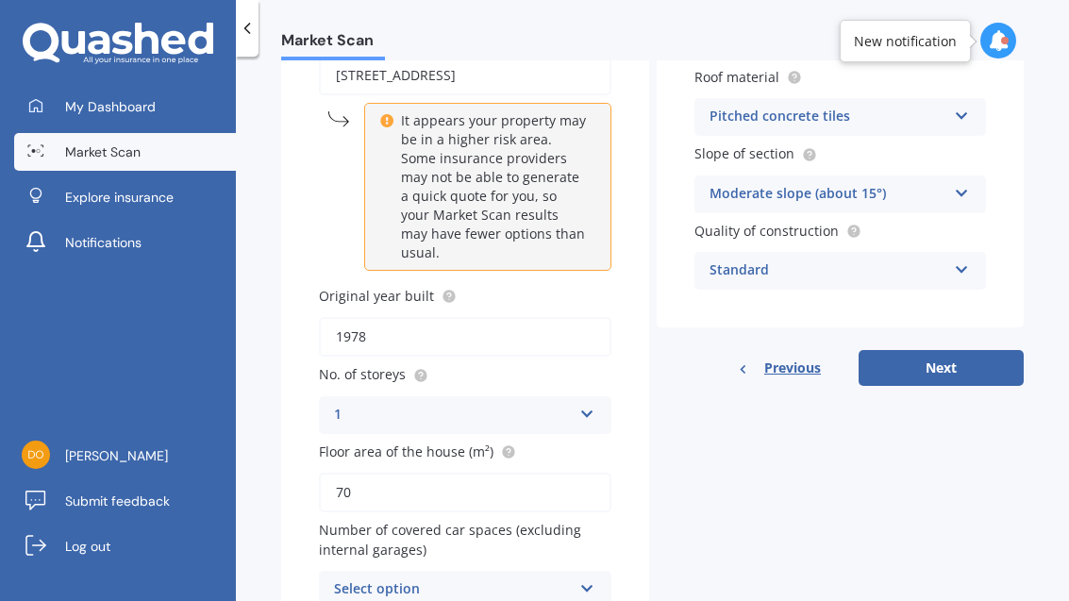
scroll to position [197, 0]
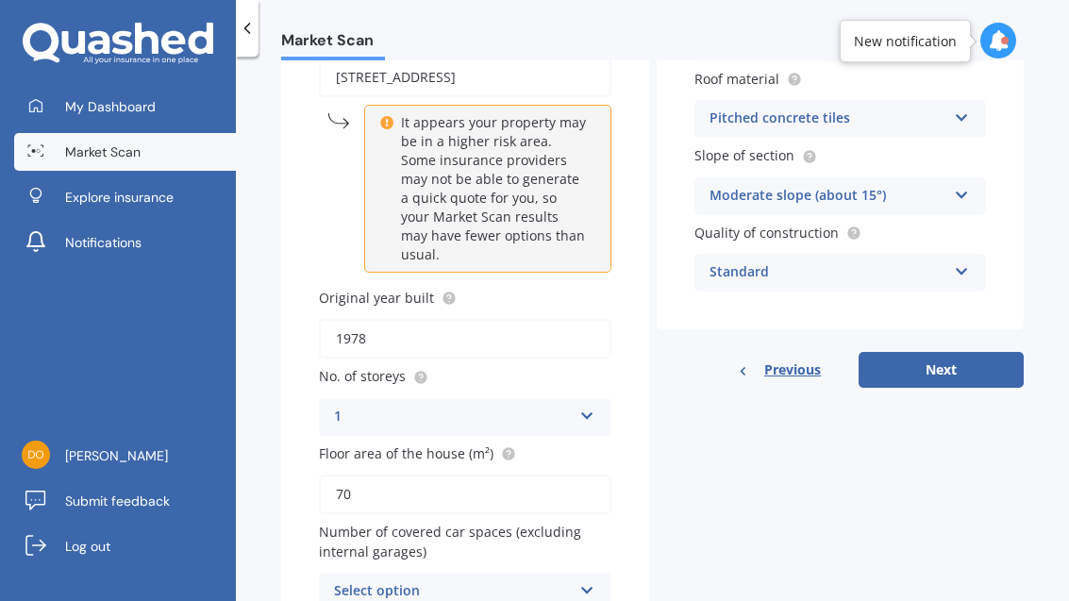
click at [582, 580] on icon at bounding box center [587, 586] width 16 height 13
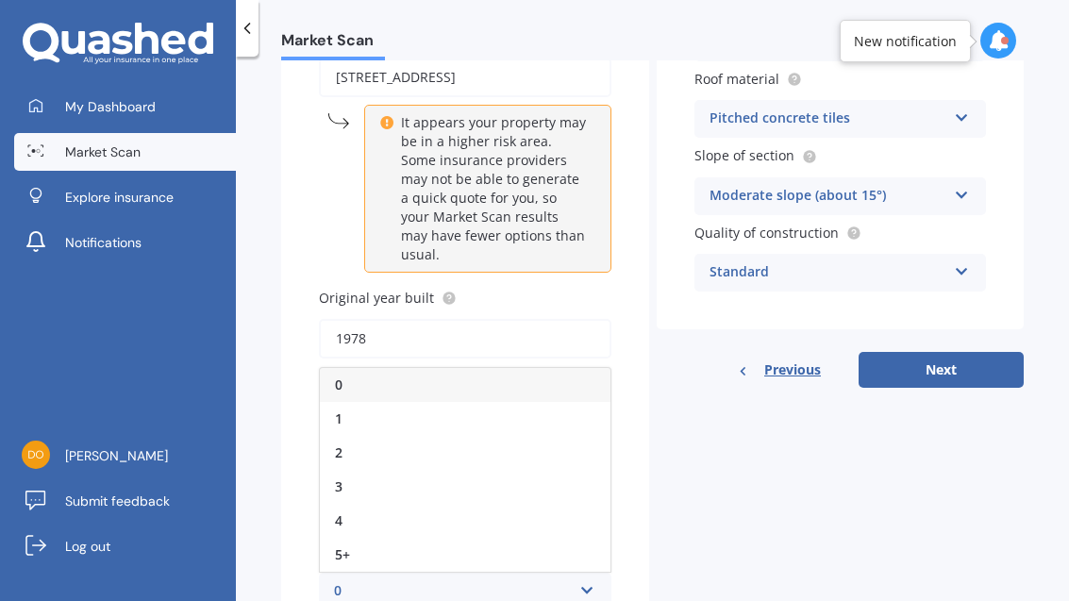
click at [574, 402] on div "1" at bounding box center [465, 419] width 290 height 34
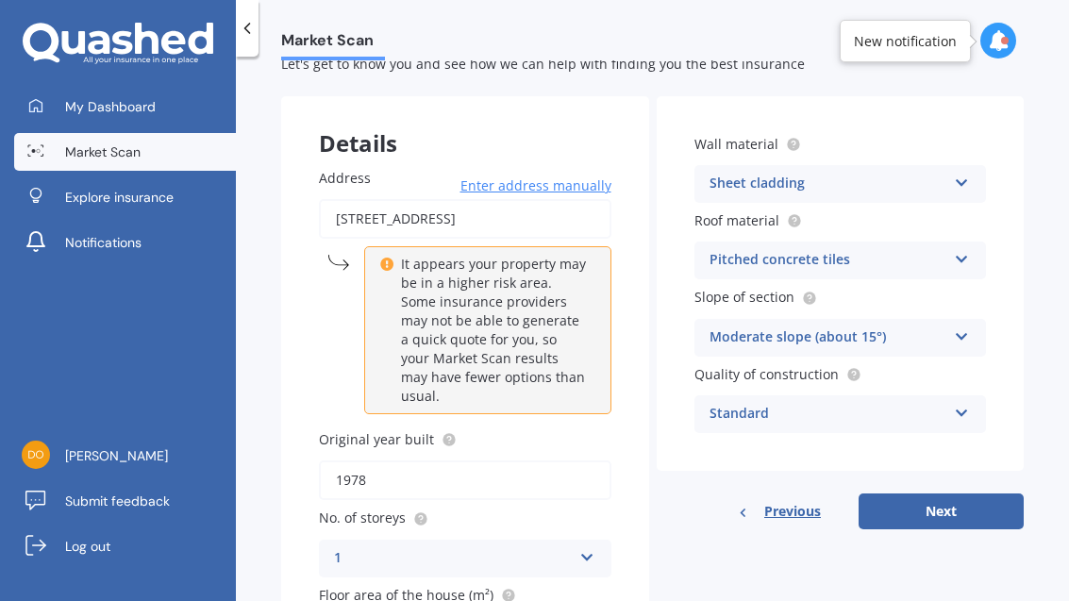
scroll to position [40, 0]
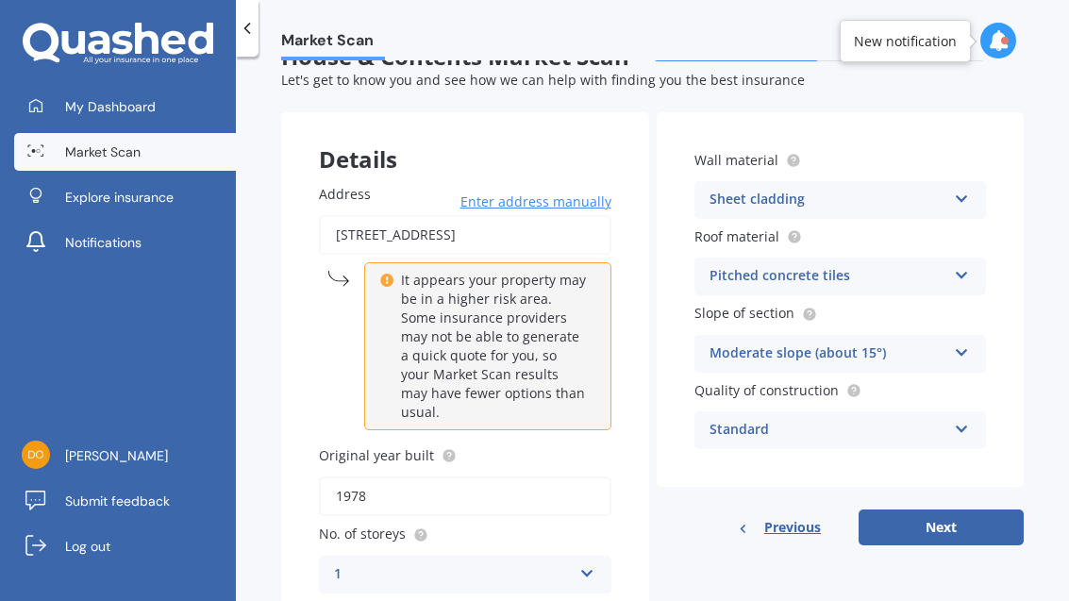
click at [701, 265] on div "Pitched concrete tiles" at bounding box center [828, 276] width 238 height 23
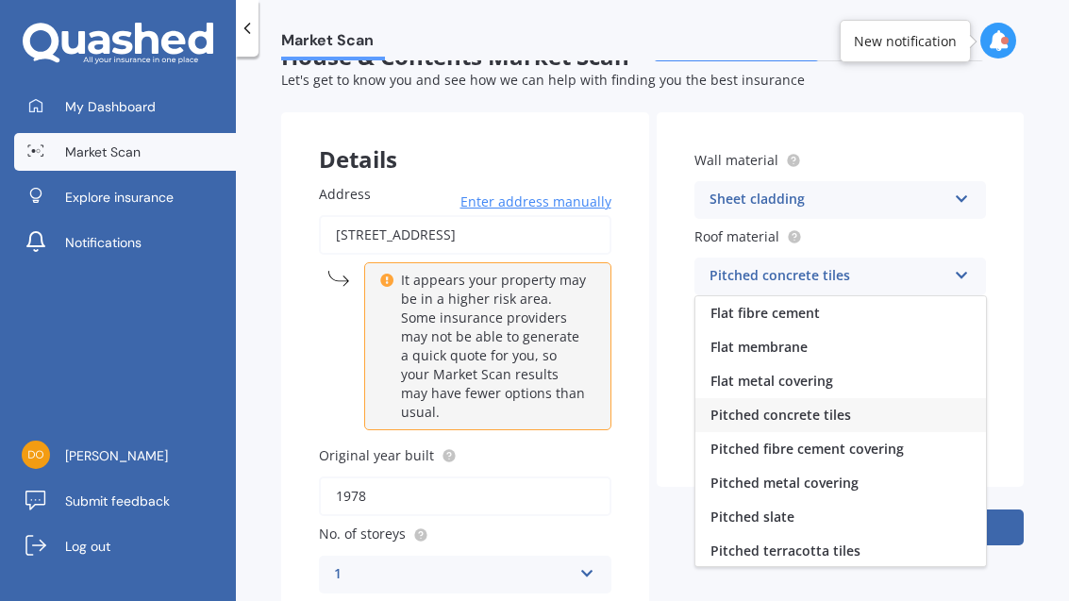
click at [701, 473] on span "Pitched metal covering" at bounding box center [784, 482] width 148 height 18
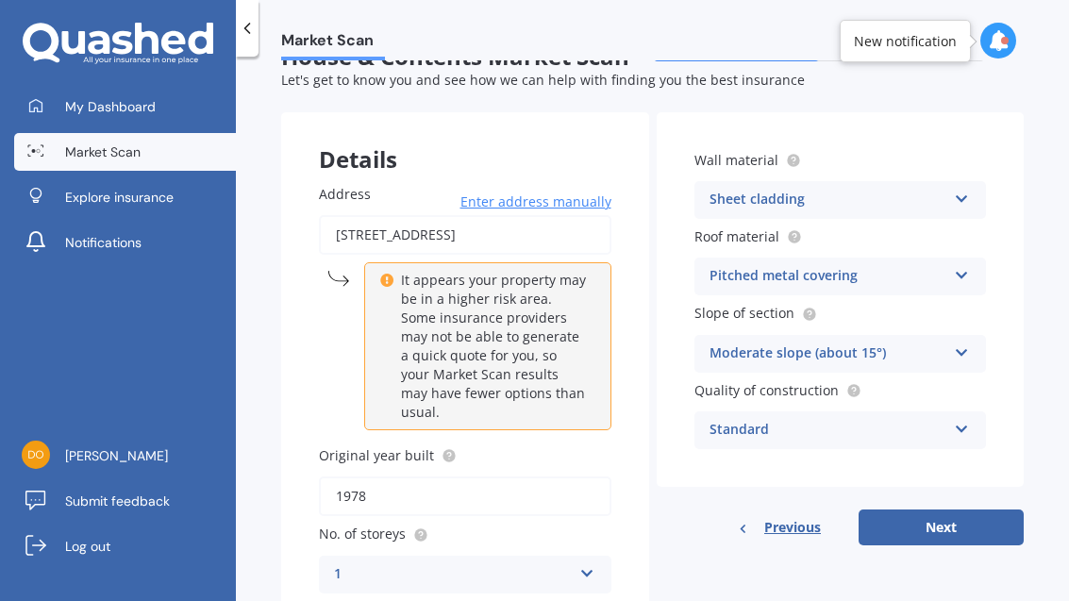
click at [701, 509] on button "Next" at bounding box center [940, 527] width 165 height 36
select select "07"
select select "02"
select select "1986"
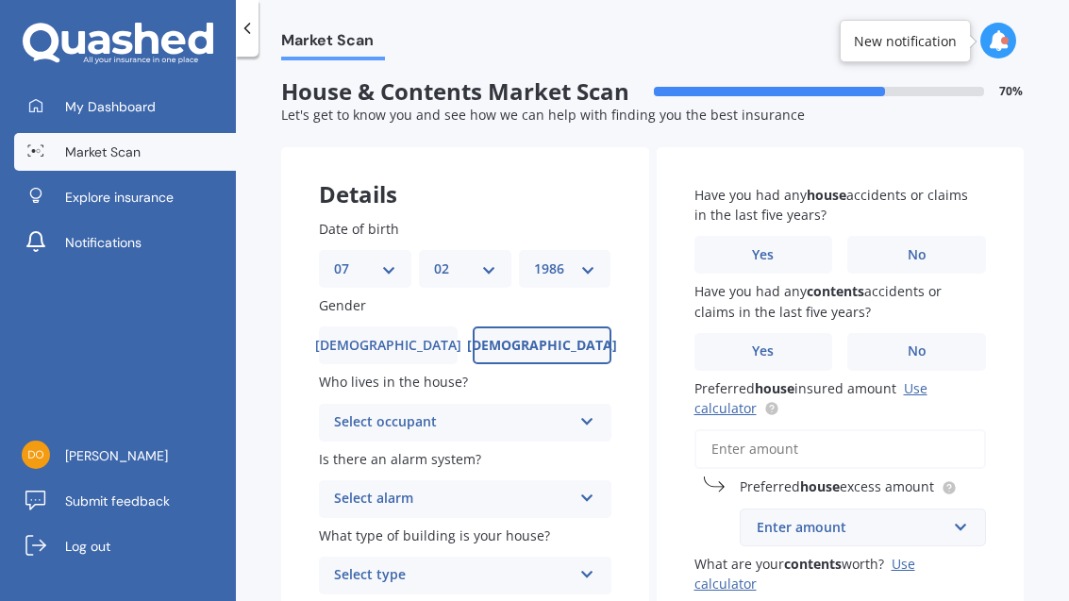
scroll to position [0, 0]
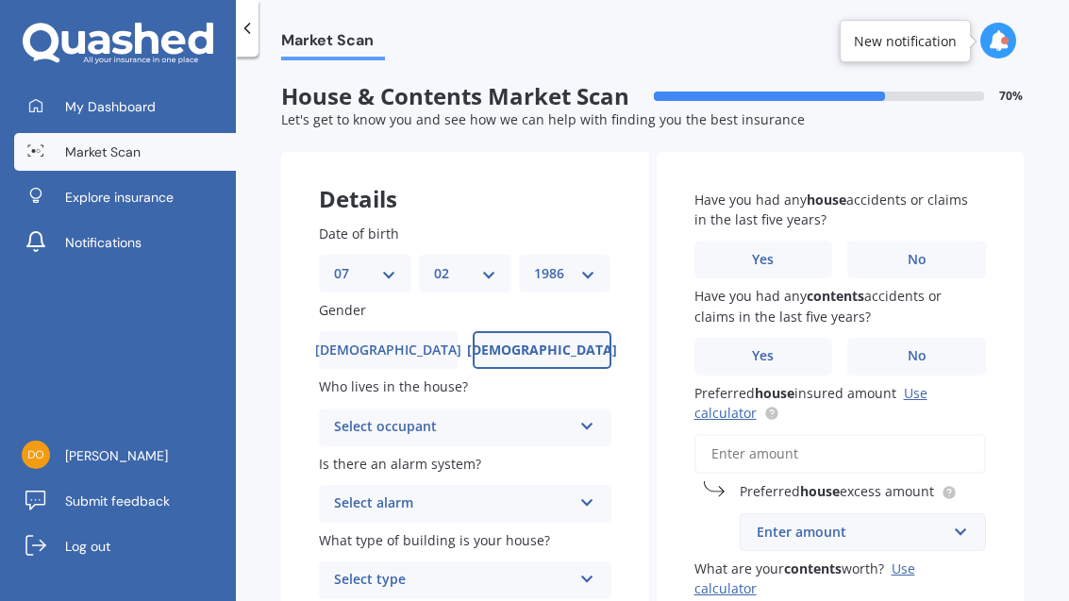
click at [584, 416] on icon at bounding box center [587, 422] width 16 height 13
click at [556, 481] on div "Owner + Boarder" at bounding box center [465, 498] width 290 height 34
click at [586, 492] on icon at bounding box center [587, 498] width 16 height 13
click at [552, 591] on div "No" at bounding box center [465, 608] width 290 height 34
click at [590, 569] on icon at bounding box center [587, 575] width 16 height 13
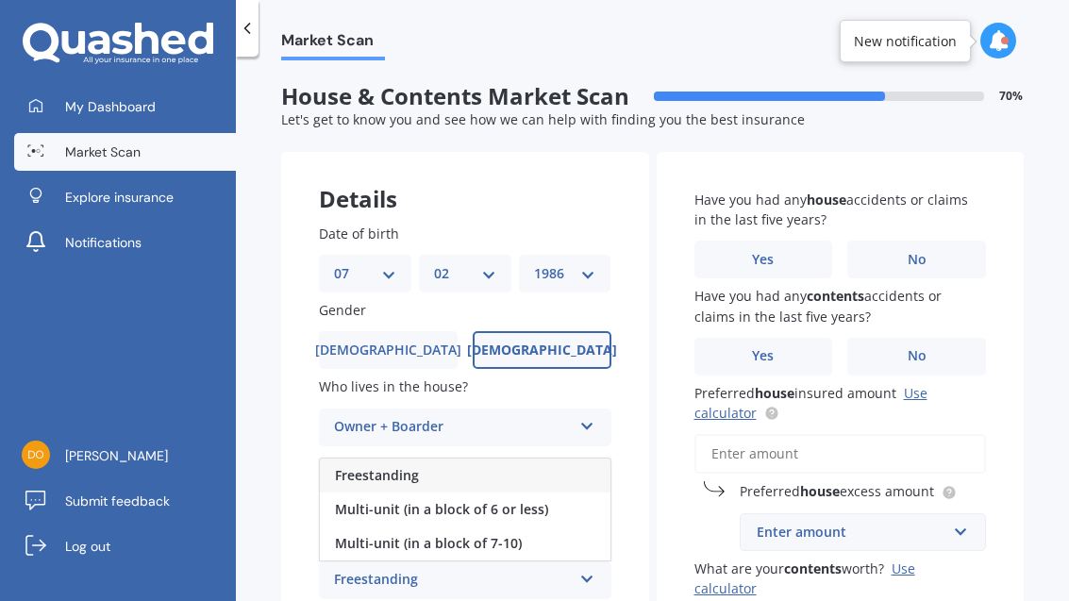
click at [550, 492] on div "Multi-unit (in a block of 6 or less)" at bounding box center [465, 509] width 290 height 34
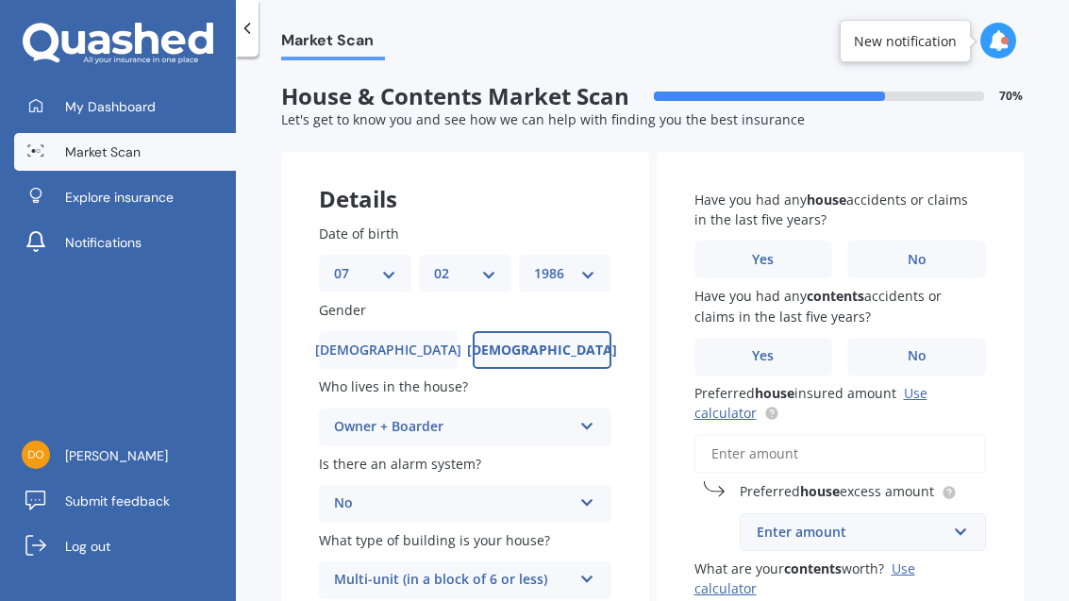
click at [701, 252] on span "No" at bounding box center [916, 260] width 19 height 16
click at [0, 0] on input "No" at bounding box center [0, 0] width 0 height 0
click at [701, 348] on span "No" at bounding box center [916, 356] width 19 height 16
click at [0, 0] on input "No" at bounding box center [0, 0] width 0 height 0
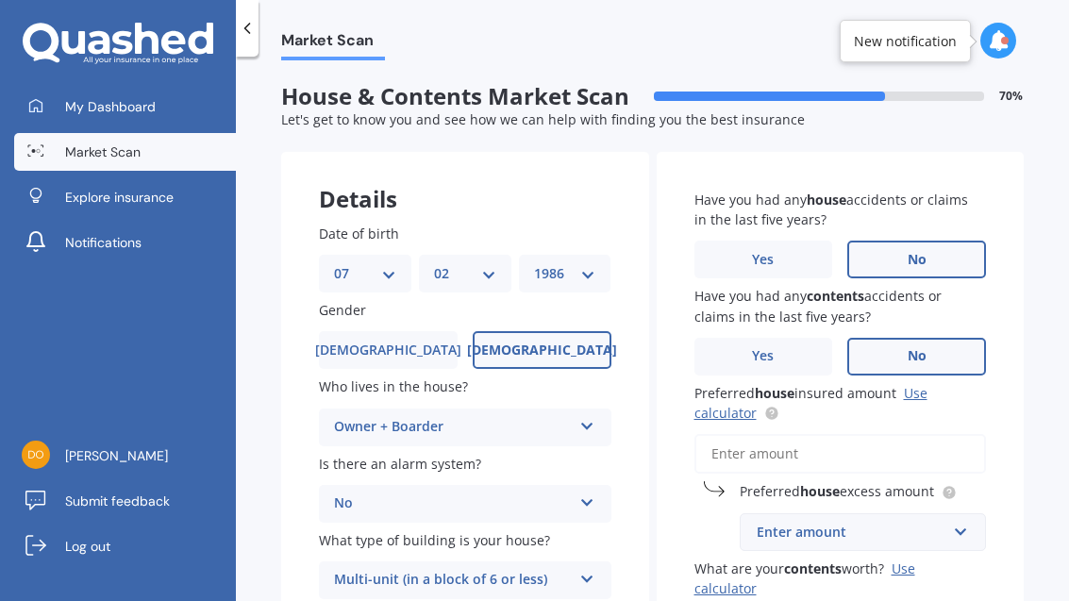
click at [701, 434] on input "Preferred house insured amount Use calculator" at bounding box center [840, 454] width 292 height 40
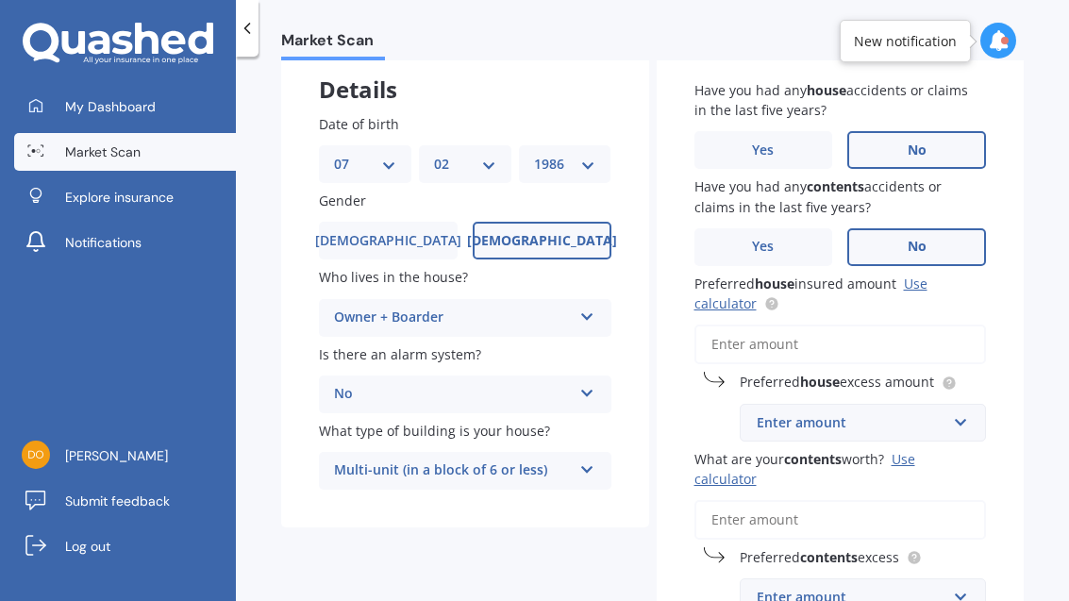
scroll to position [109, 0]
click at [701, 274] on link "Use calculator" at bounding box center [810, 293] width 233 height 38
click at [701, 324] on input "Preferred house insured amount Use calculator" at bounding box center [840, 344] width 292 height 40
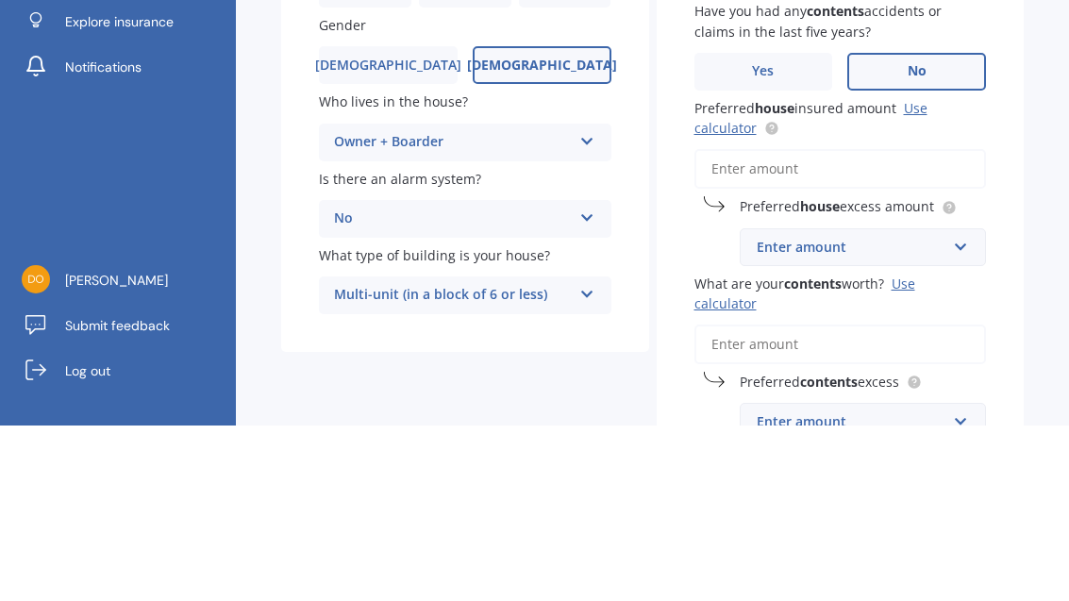
click at [701, 324] on input "Preferred house insured amount Use calculator" at bounding box center [840, 344] width 292 height 40
paste input "$377,196"
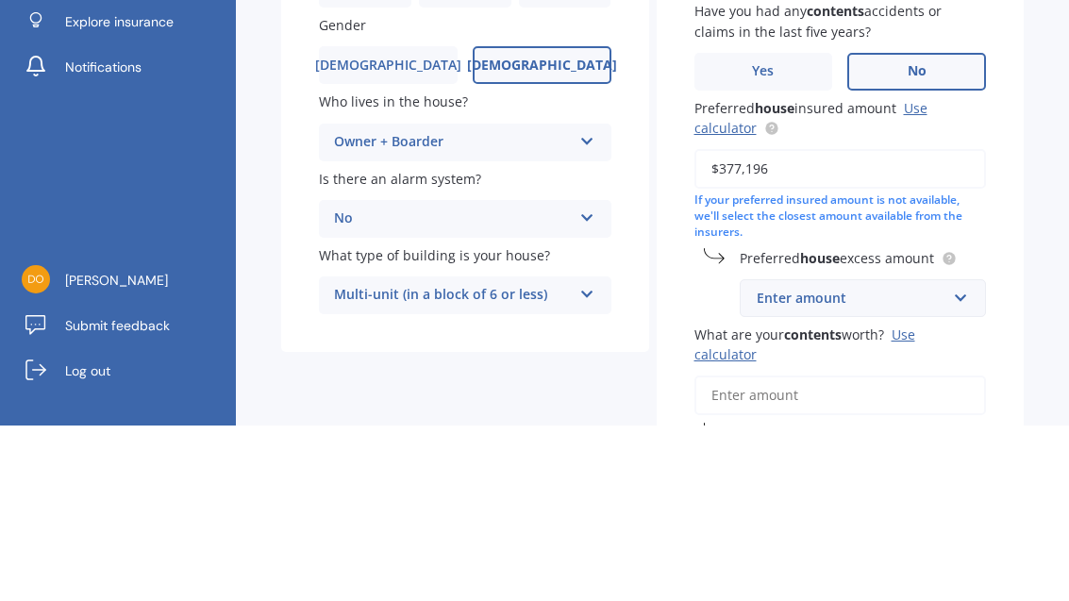
type input "$377,196"
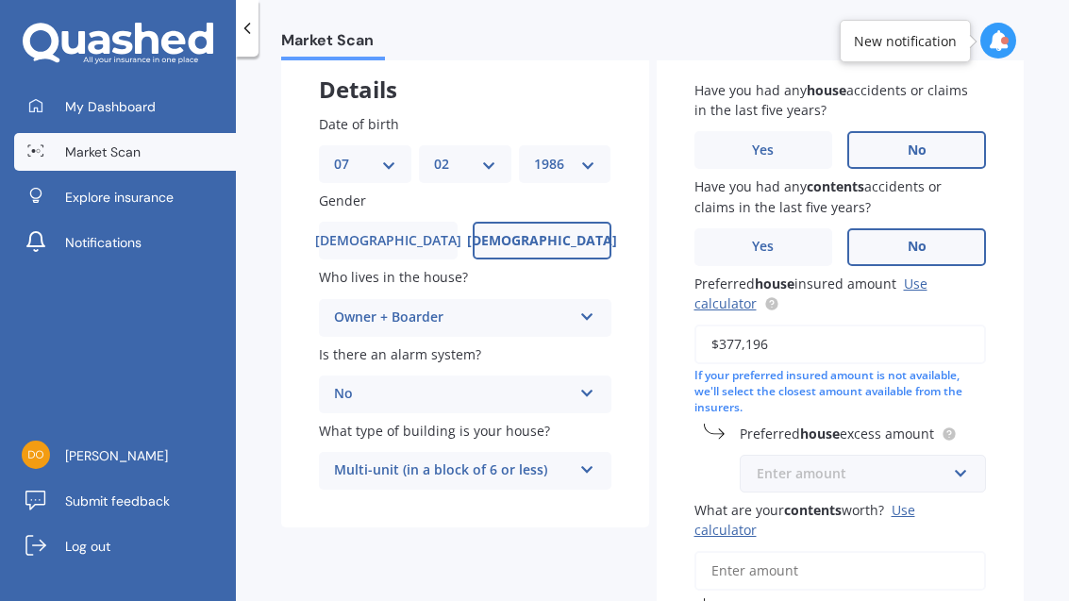
click at [701, 456] on input "text" at bounding box center [856, 474] width 230 height 36
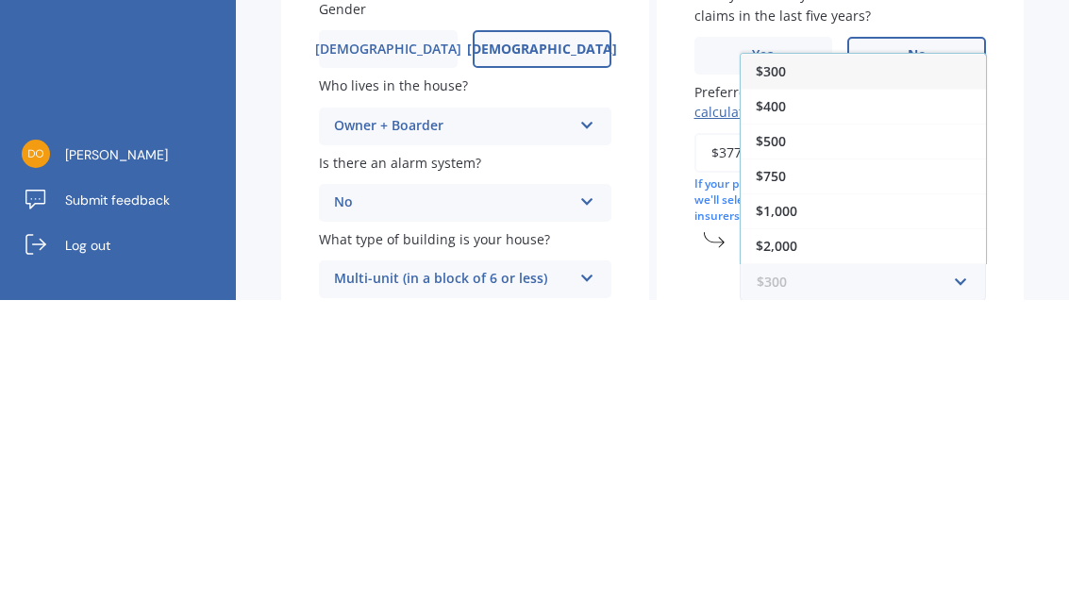
scroll to position [0, 0]
click at [701, 494] on div "$1,000" at bounding box center [862, 511] width 245 height 35
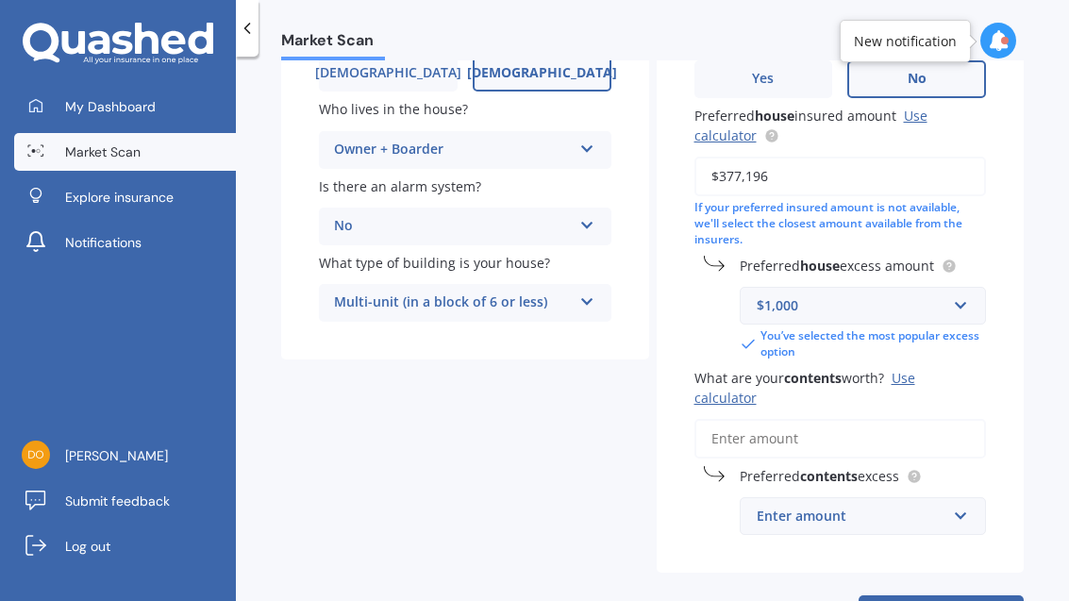
scroll to position [277, 0]
click at [701, 419] on input "What are your contents worth? Use calculator" at bounding box center [840, 439] width 292 height 40
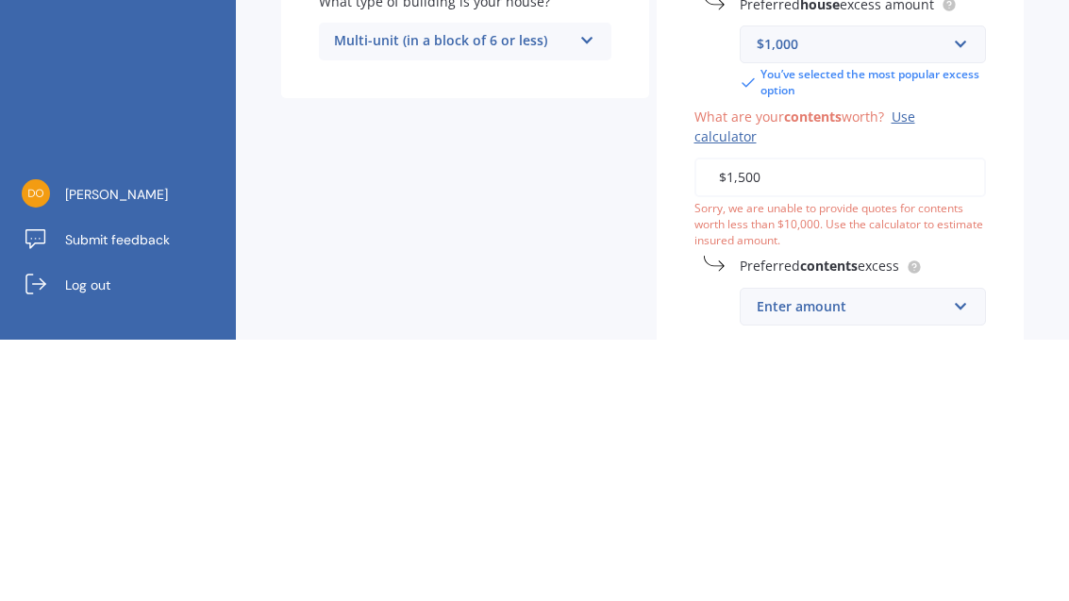
type input "$15,000"
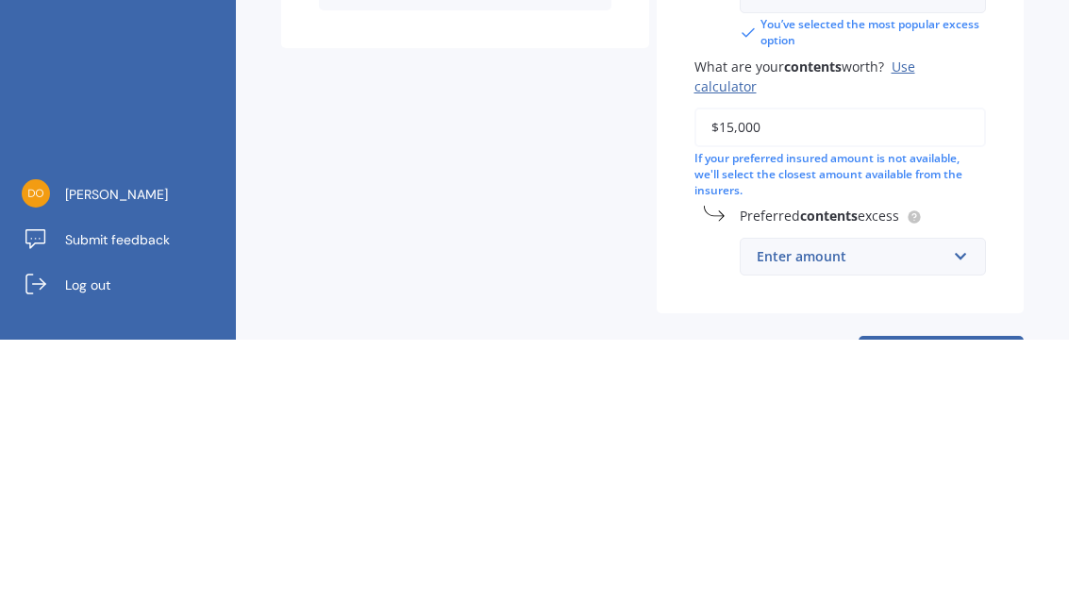
scroll to position [326, 0]
click at [701, 508] on div "Enter amount" at bounding box center [851, 518] width 191 height 21
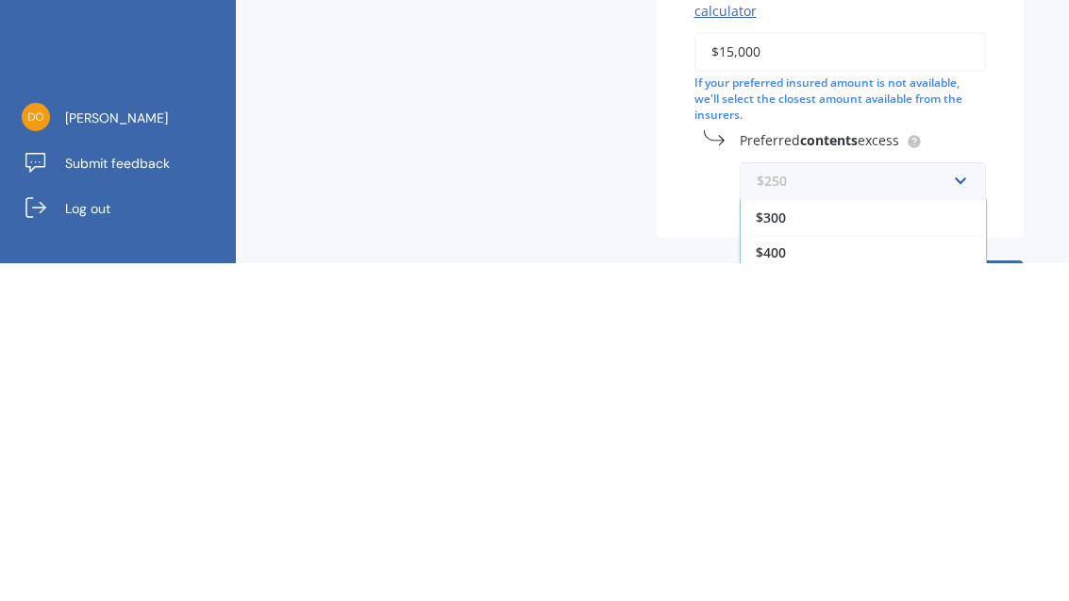
scroll to position [34, 0]
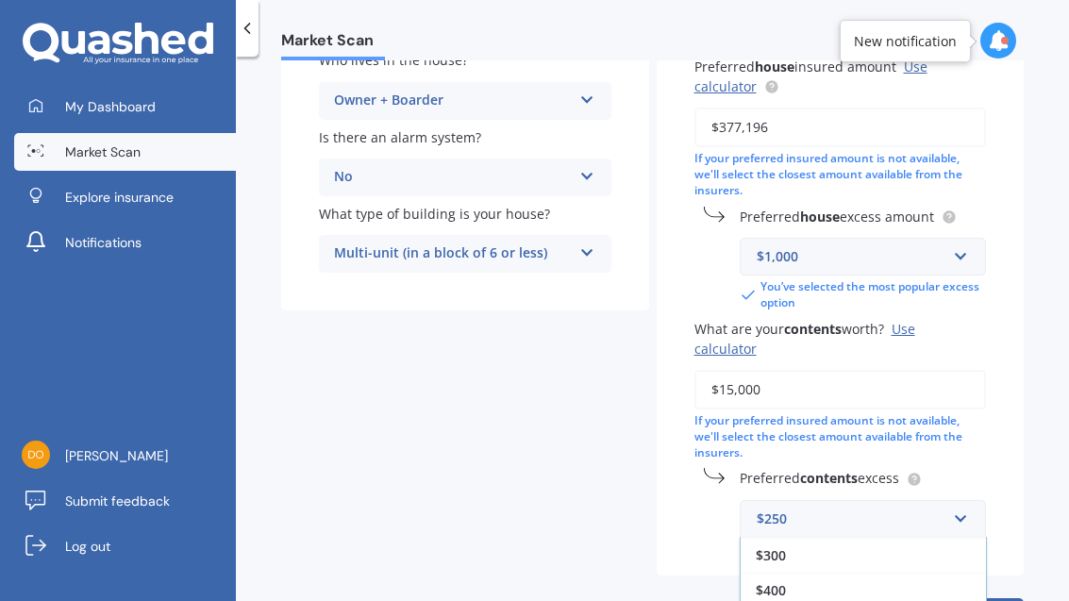
select select "07"
select select "02"
select select "1986"
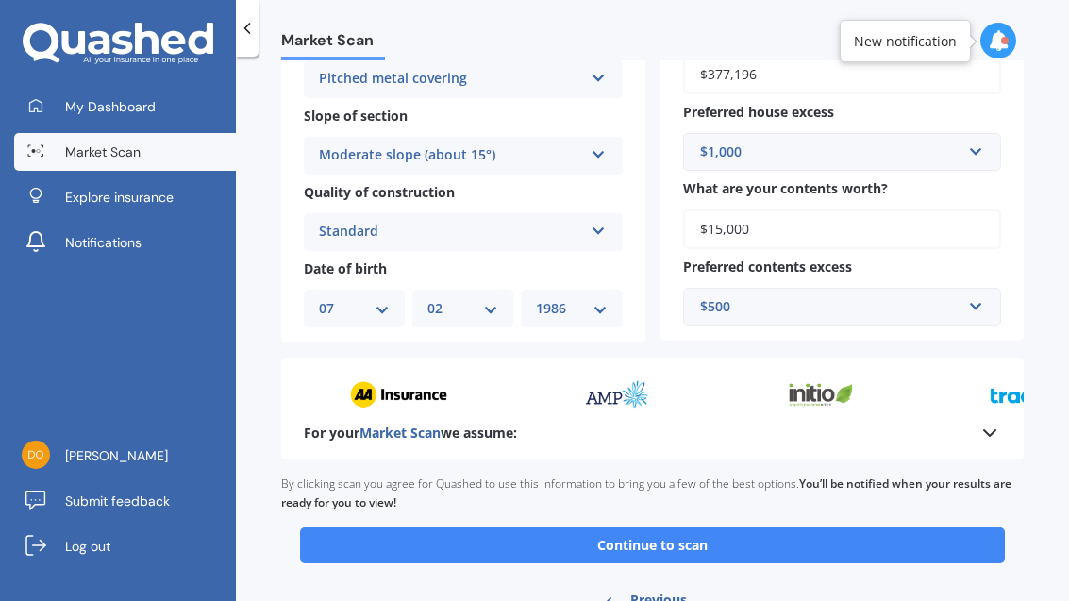
scroll to position [603, 0]
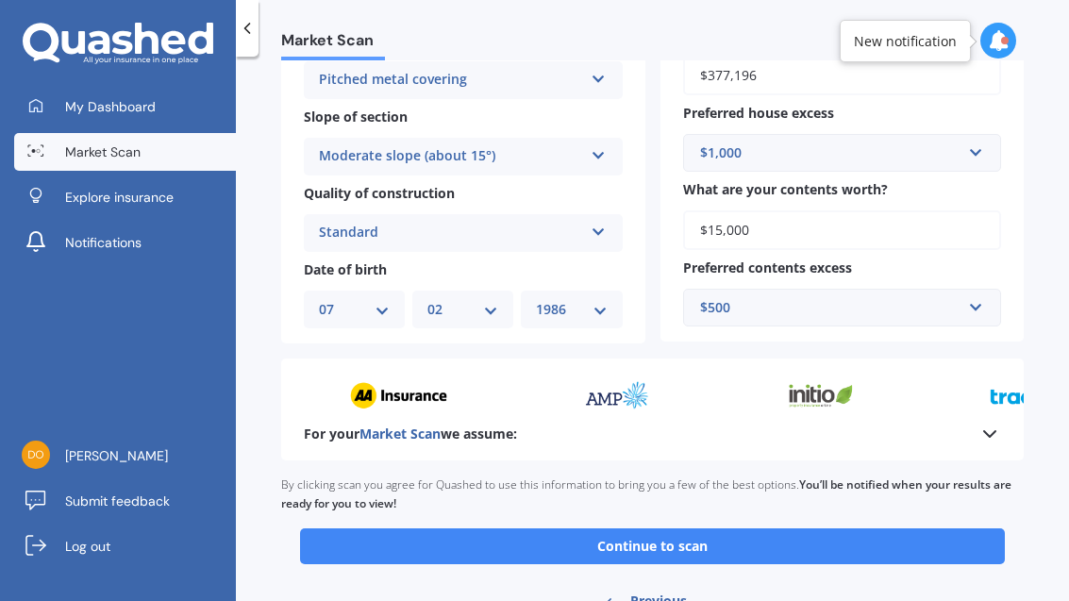
click at [701, 528] on button "Continue to scan" at bounding box center [652, 546] width 705 height 36
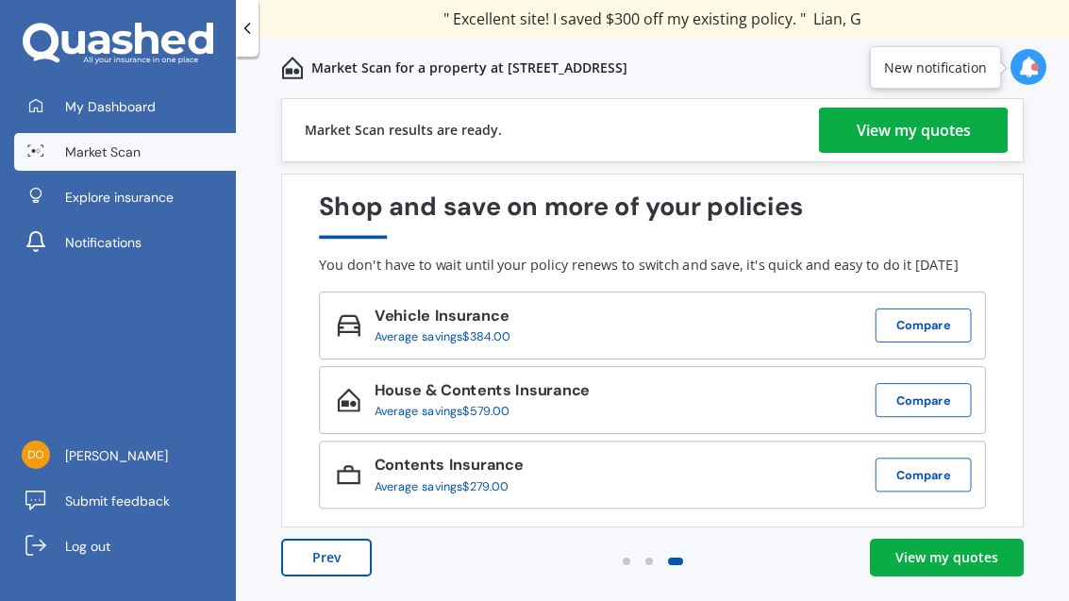
click at [701, 558] on div "View my quotes" at bounding box center [946, 557] width 103 height 19
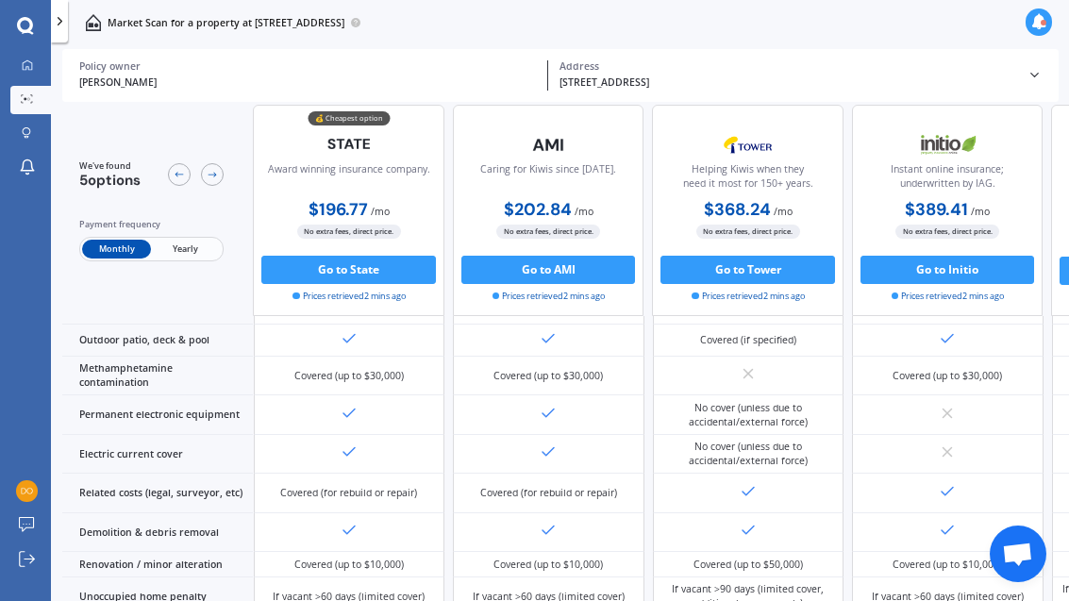
scroll to position [534, 0]
click at [191, 258] on span "Yearly" at bounding box center [186, 249] width 69 height 19
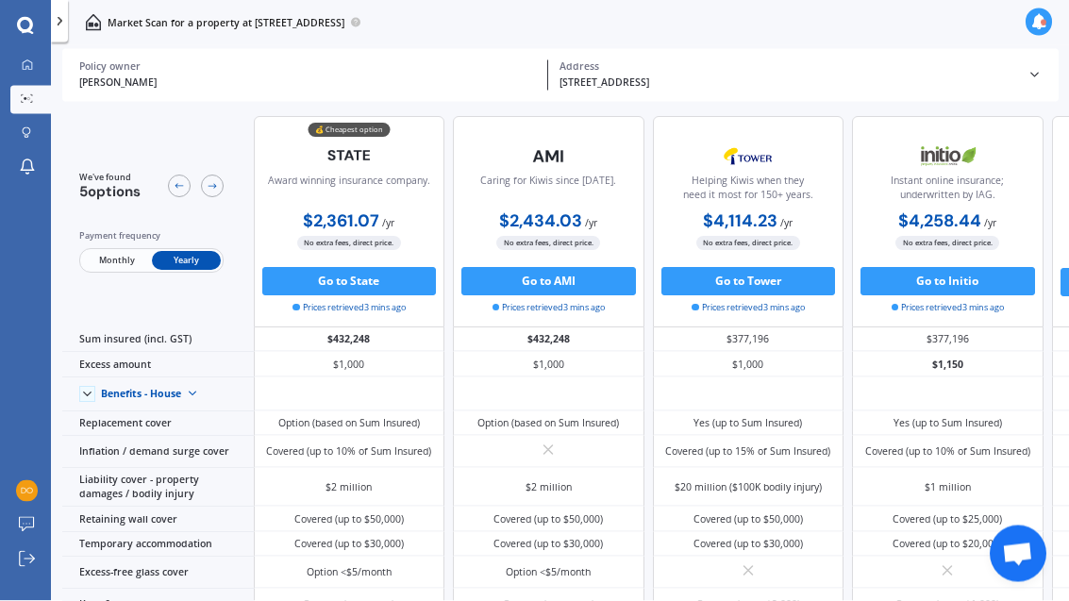
scroll to position [0, 0]
click at [701, 30] on icon at bounding box center [1039, 22] width 16 height 16
click at [701, 29] on icon at bounding box center [1039, 22] width 16 height 16
click at [41, 70] on link "My Dashboard" at bounding box center [30, 66] width 41 height 28
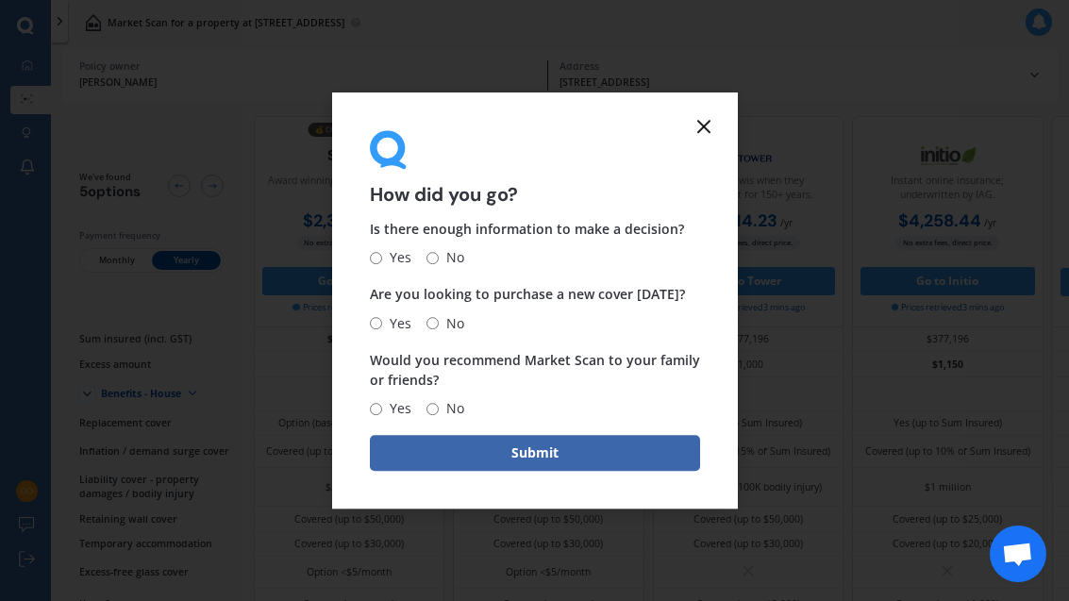
click at [701, 132] on icon at bounding box center [703, 126] width 23 height 23
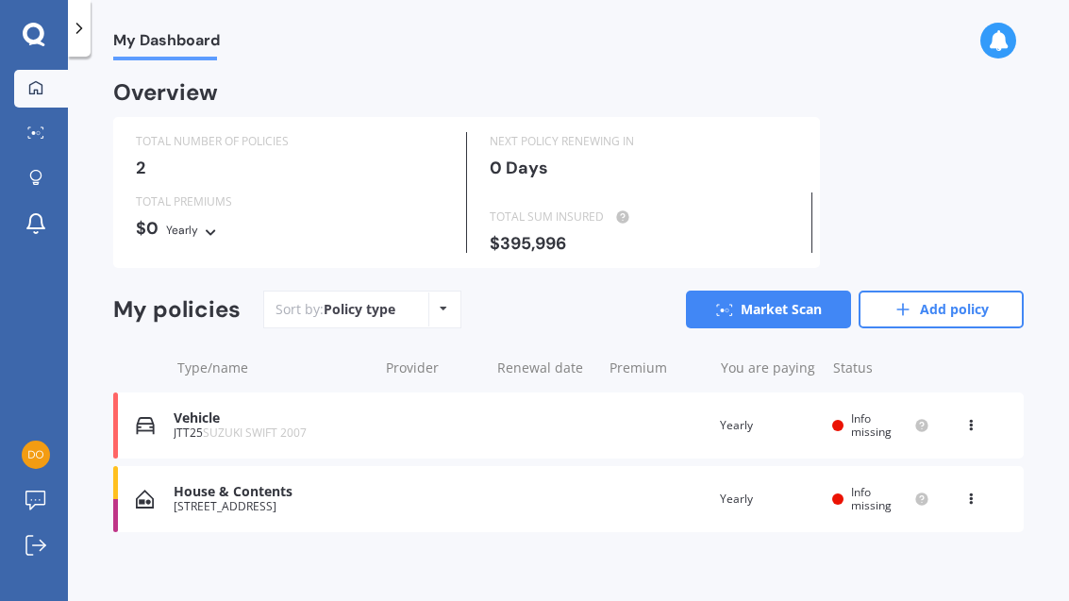
click at [635, 423] on div "Vehicle JTT25 SUZUKI SWIFT 2007 Renewal date Premium You are paying Yearly Stat…" at bounding box center [568, 425] width 910 height 66
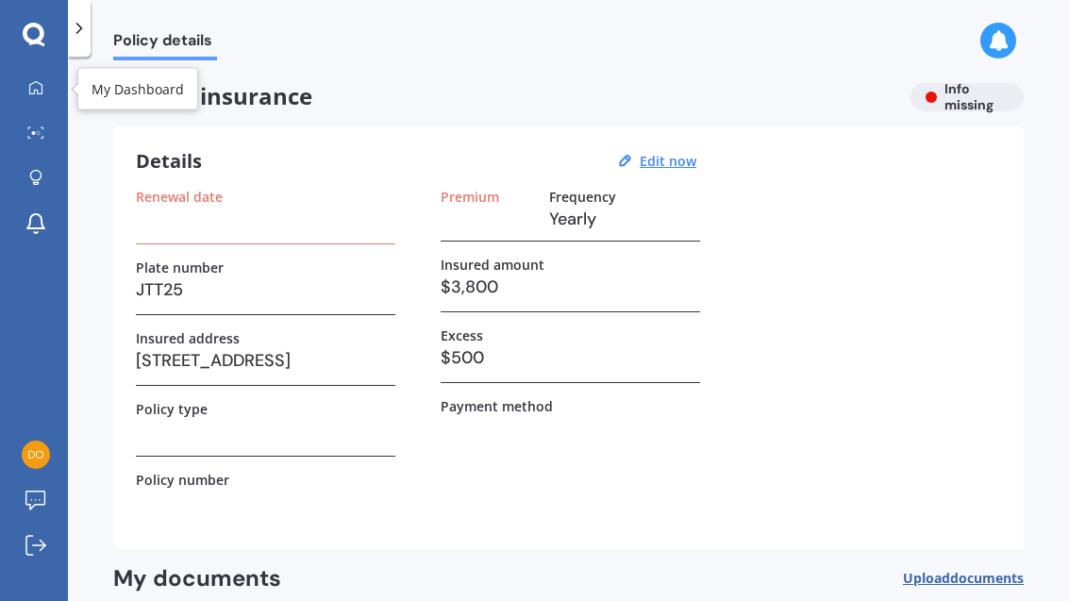
click at [47, 96] on div at bounding box center [36, 88] width 28 height 17
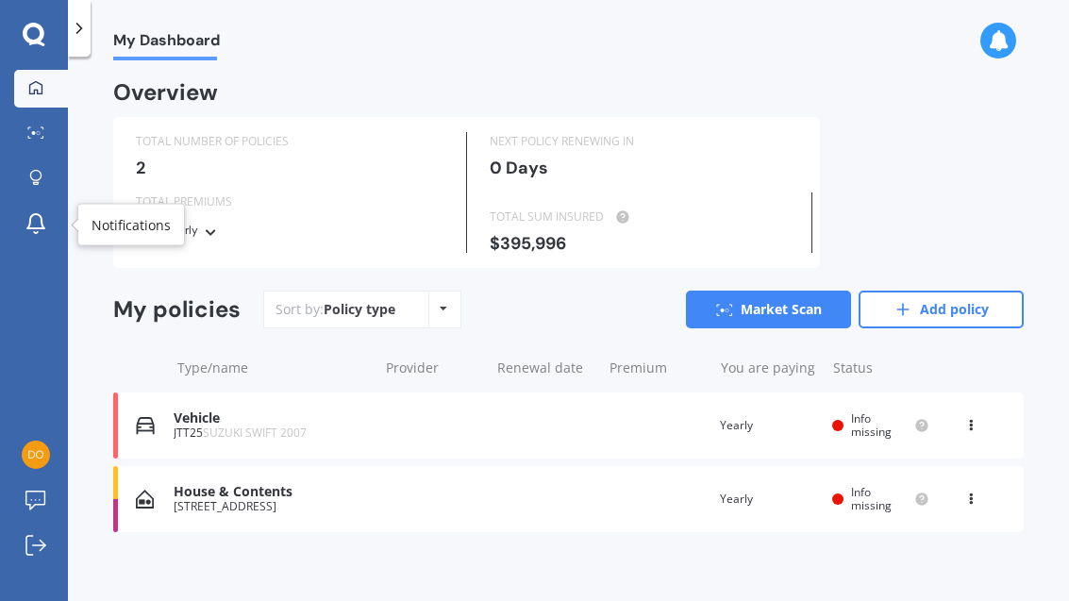
click at [53, 227] on link "Notifications" at bounding box center [41, 225] width 54 height 38
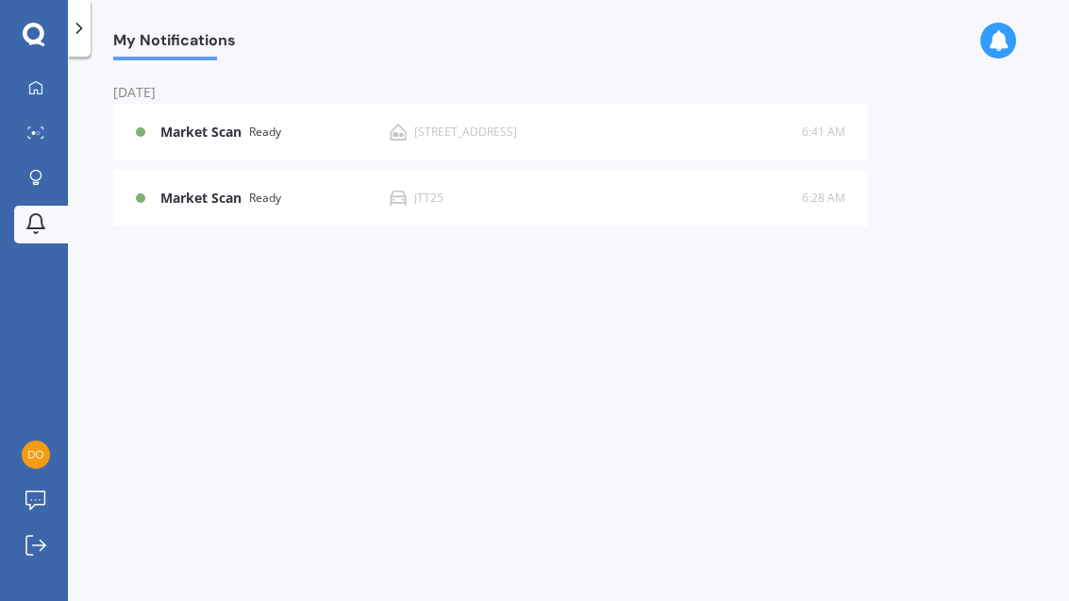
click at [54, 177] on link "Explore insurance" at bounding box center [41, 179] width 54 height 38
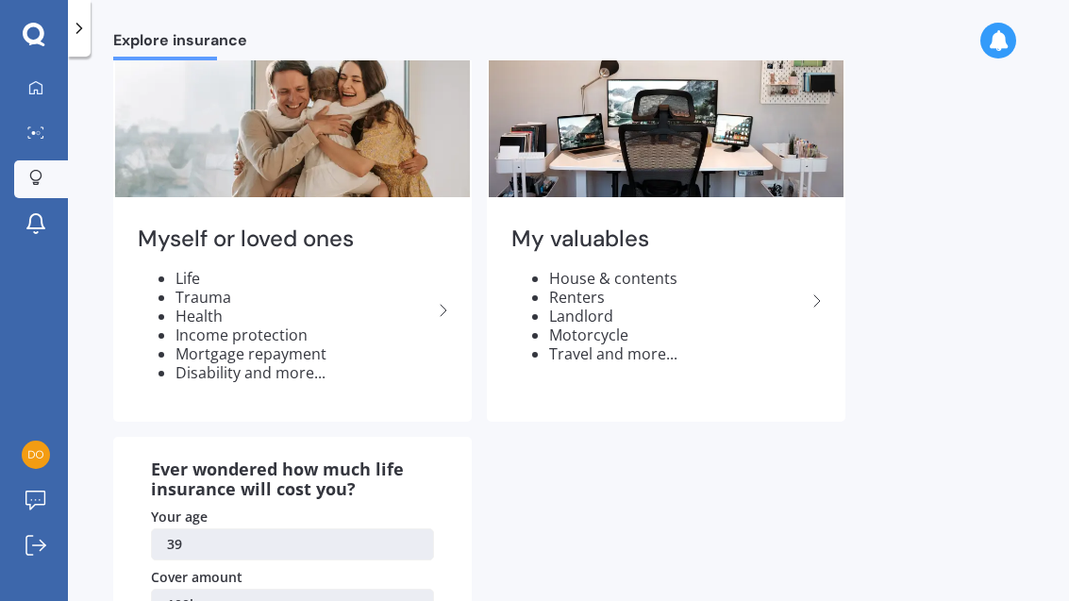
scroll to position [83, 0]
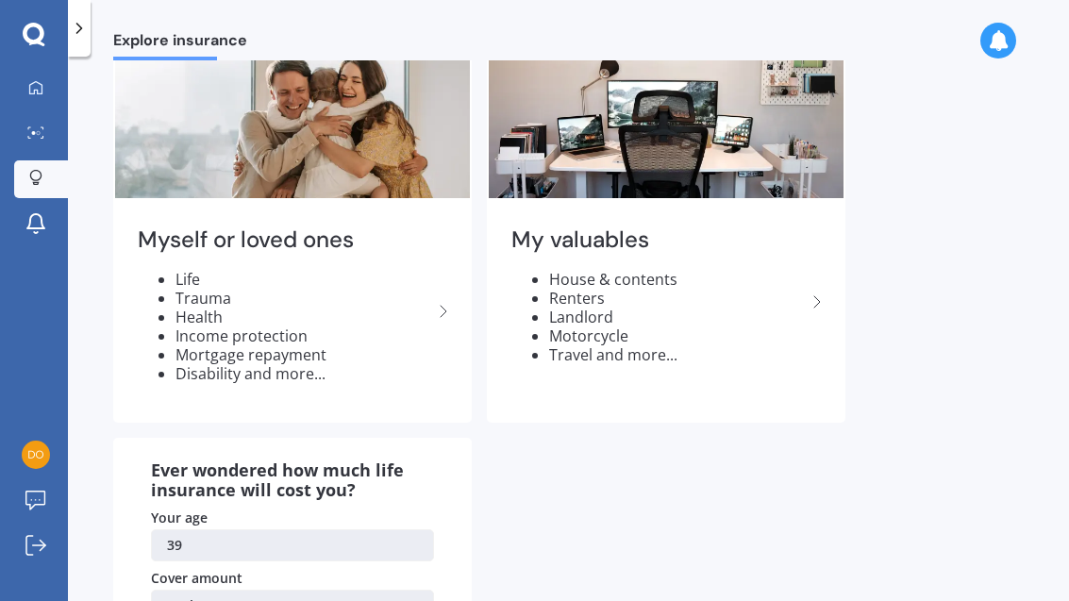
click at [430, 318] on li "Health" at bounding box center [303, 316] width 257 height 19
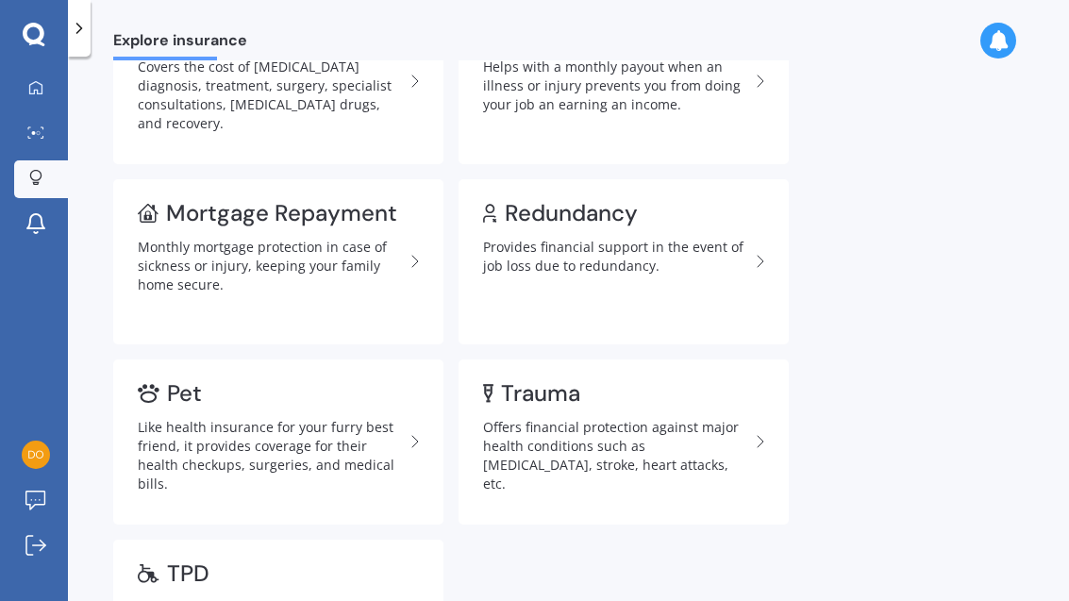
scroll to position [337, 0]
click at [398, 434] on div "Like health insurance for your furry best friend, it provides coverage for thei…" at bounding box center [271, 455] width 266 height 75
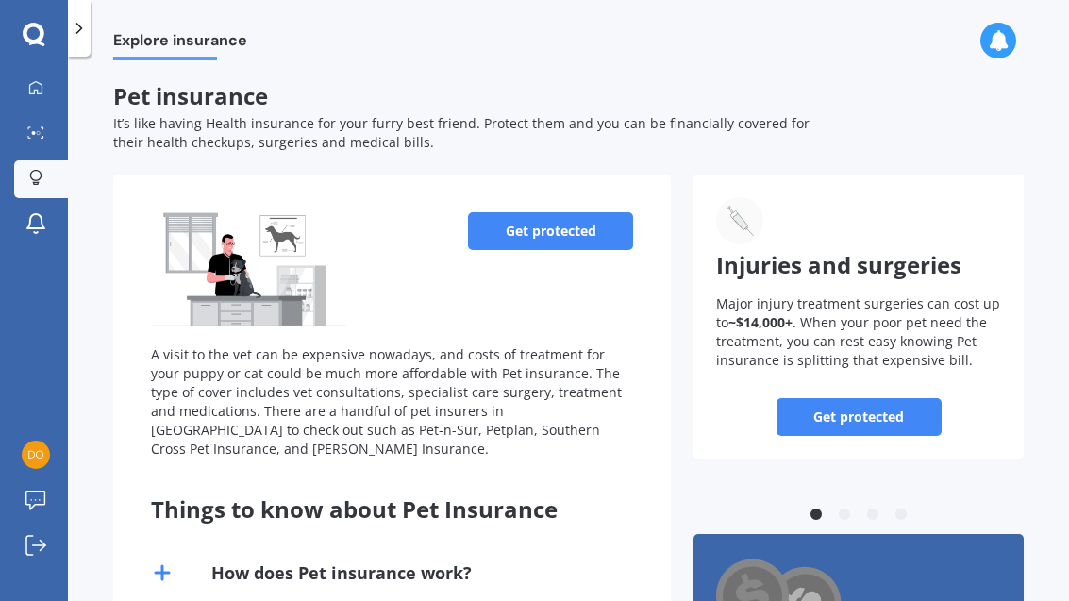
click at [563, 229] on link "Get protected" at bounding box center [550, 231] width 165 height 38
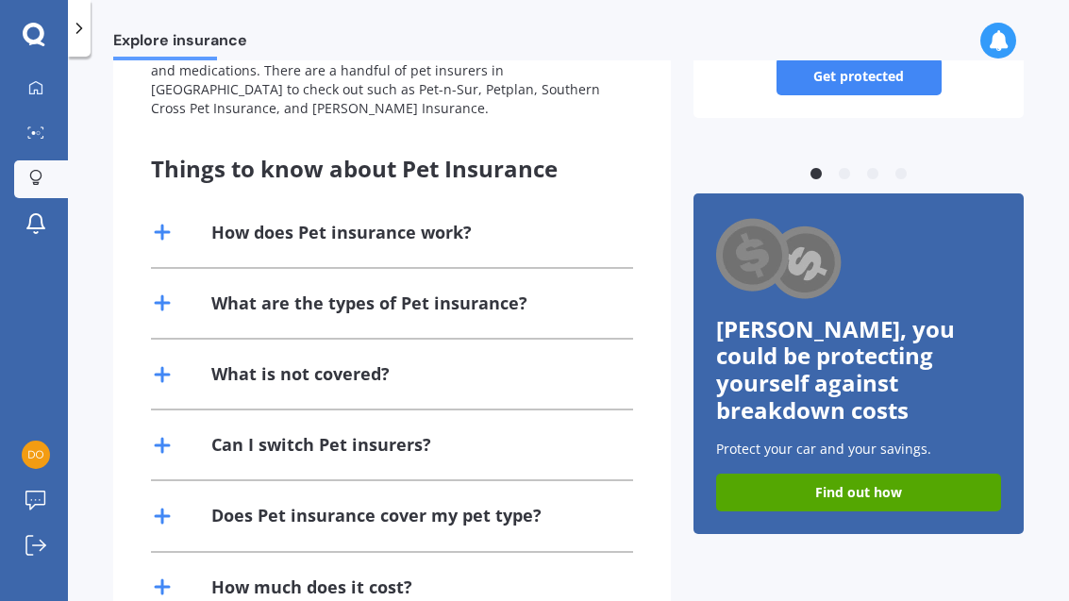
scroll to position [340, 0]
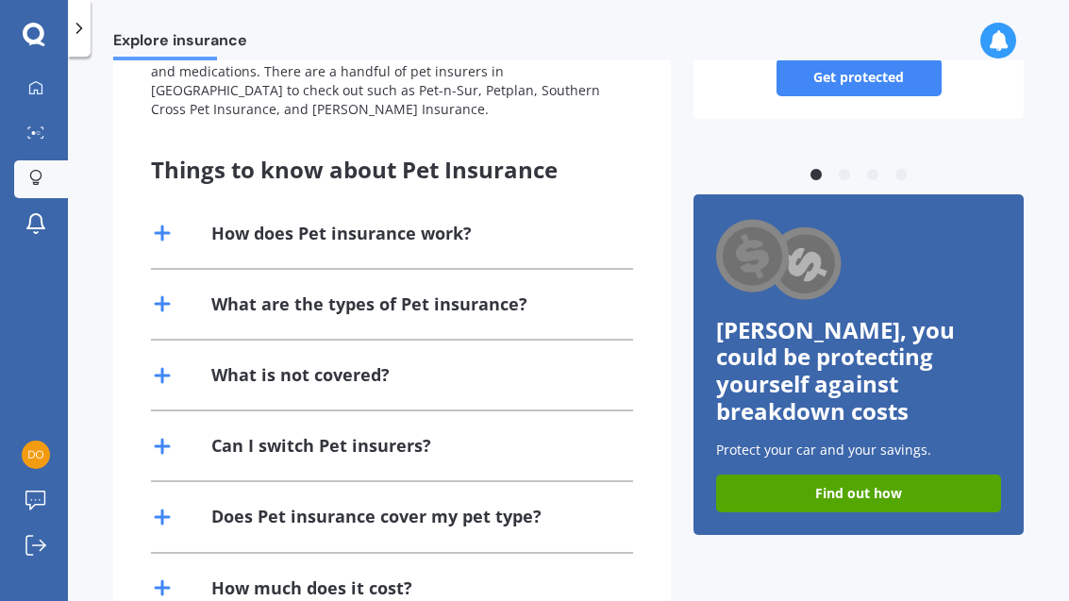
click at [532, 369] on div "What is not covered?" at bounding box center [392, 374] width 482 height 69
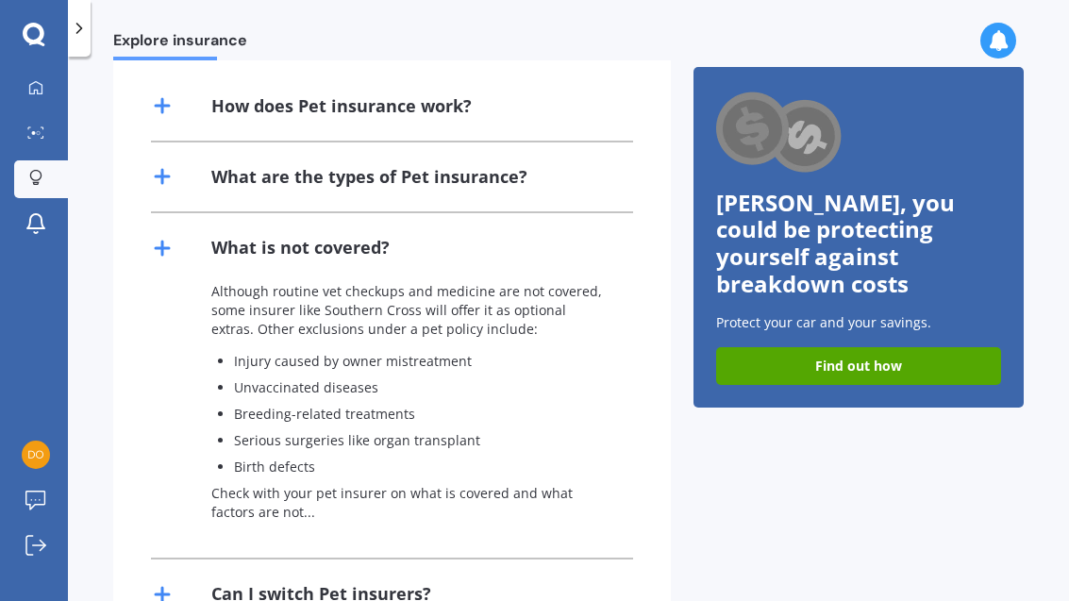
scroll to position [467, 0]
click at [182, 251] on div "What is not covered?" at bounding box center [392, 247] width 482 height 69
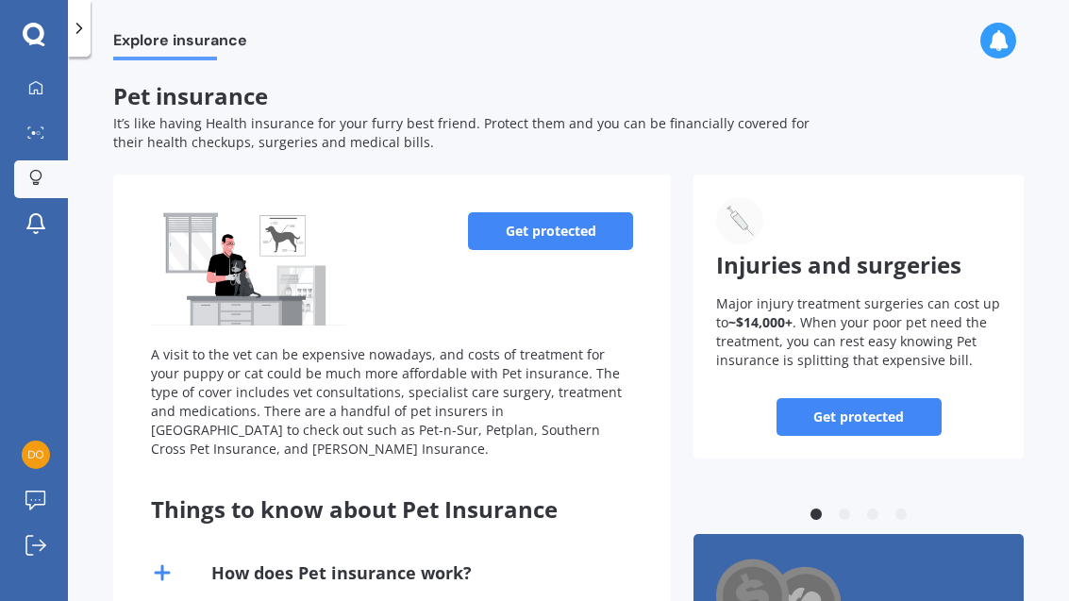
scroll to position [0, 0]
click at [534, 234] on link "Get protected" at bounding box center [550, 231] width 165 height 38
